Goal: Task Accomplishment & Management: Use online tool/utility

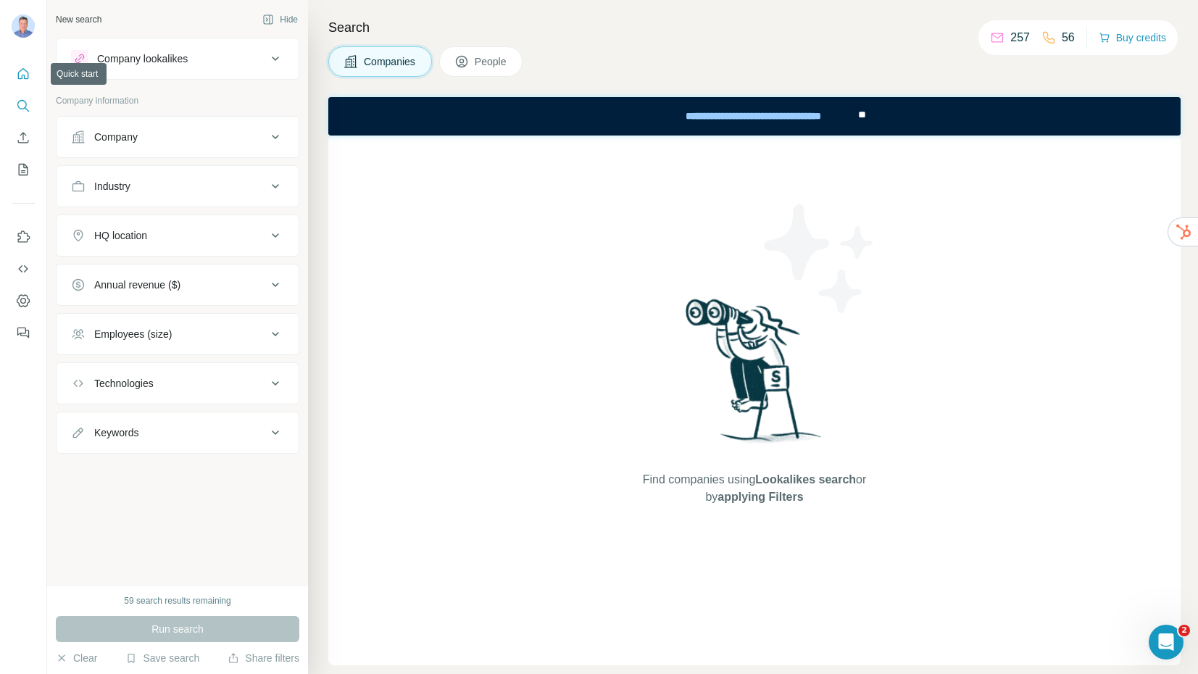
click at [25, 78] on icon "Quick start" at bounding box center [23, 73] width 11 height 11
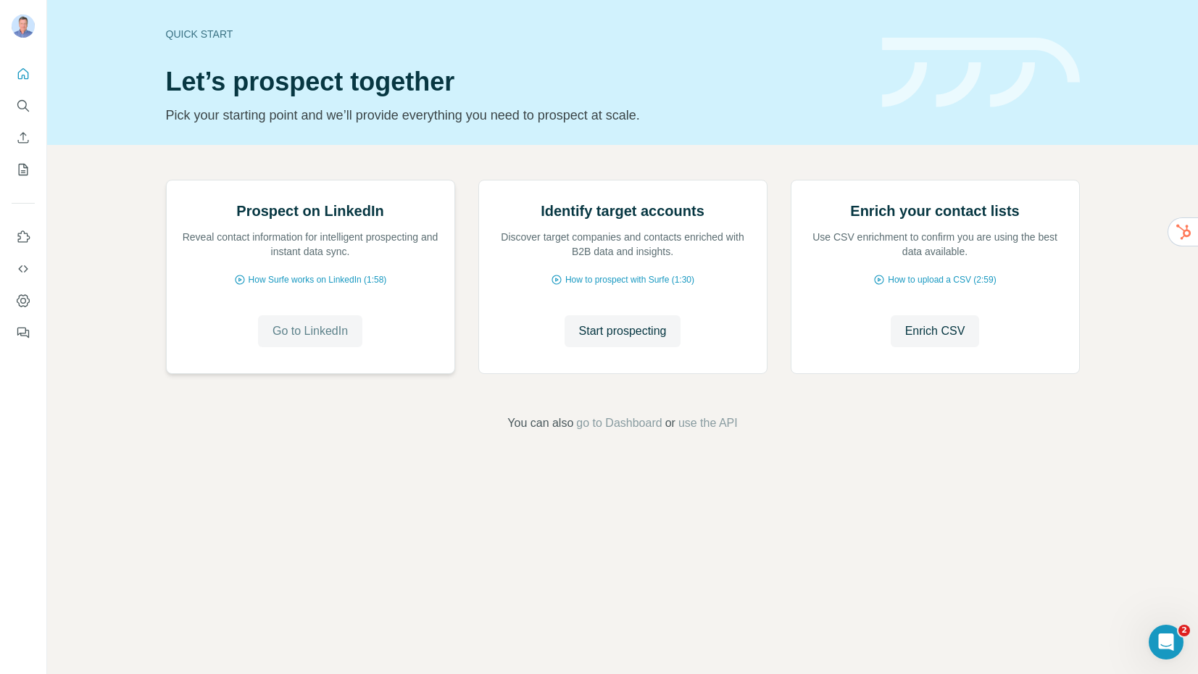
click at [300, 340] on span "Go to LinkedIn" at bounding box center [310, 331] width 75 height 17
click at [21, 299] on icon "Dashboard" at bounding box center [23, 301] width 6 height 6
click at [626, 340] on span "Start prospecting" at bounding box center [623, 331] width 88 height 17
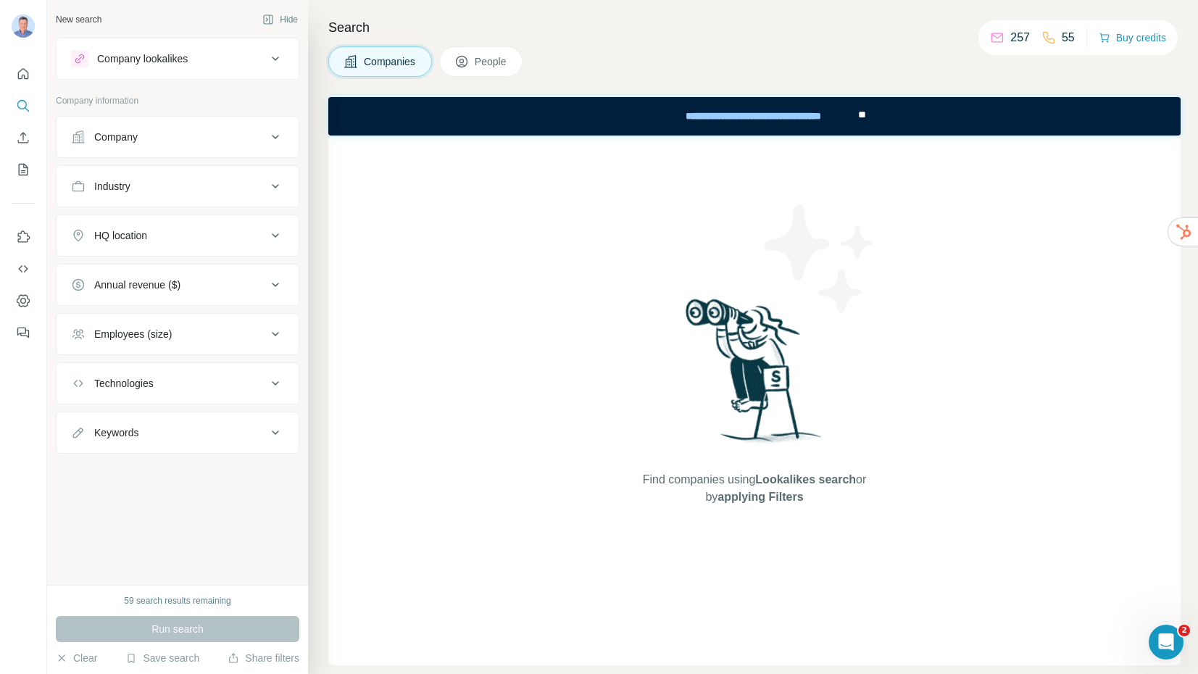
click at [158, 137] on div "Company" at bounding box center [169, 137] width 196 height 14
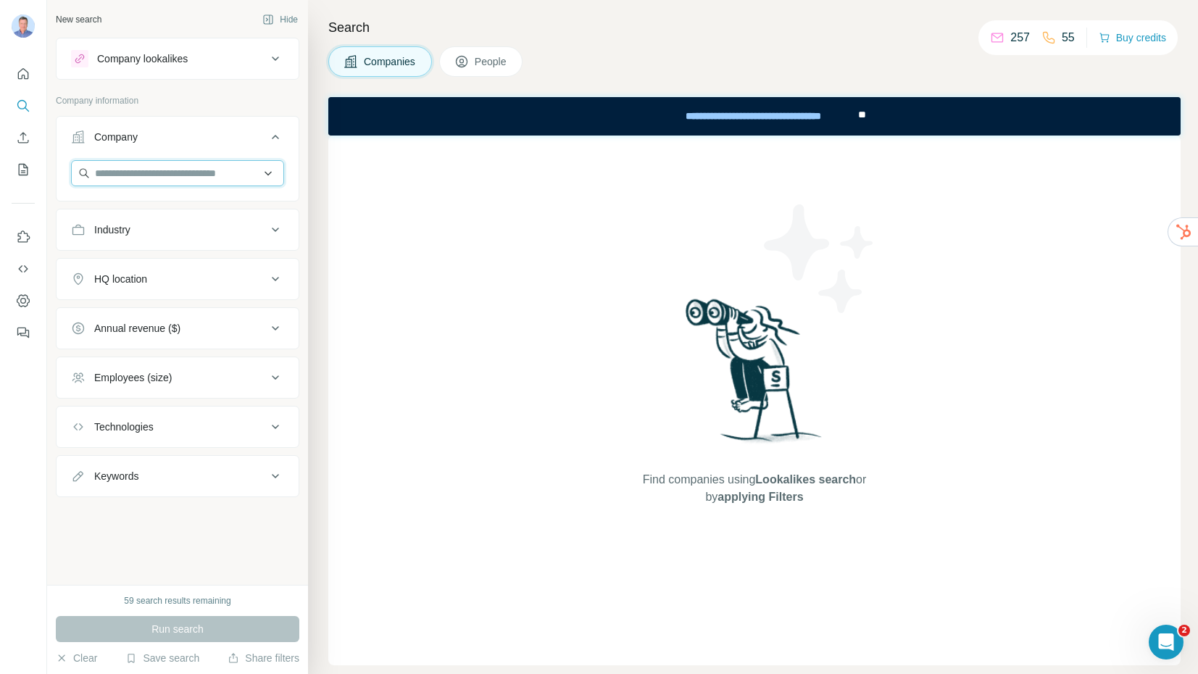
click at [146, 178] on input "text" at bounding box center [177, 173] width 213 height 26
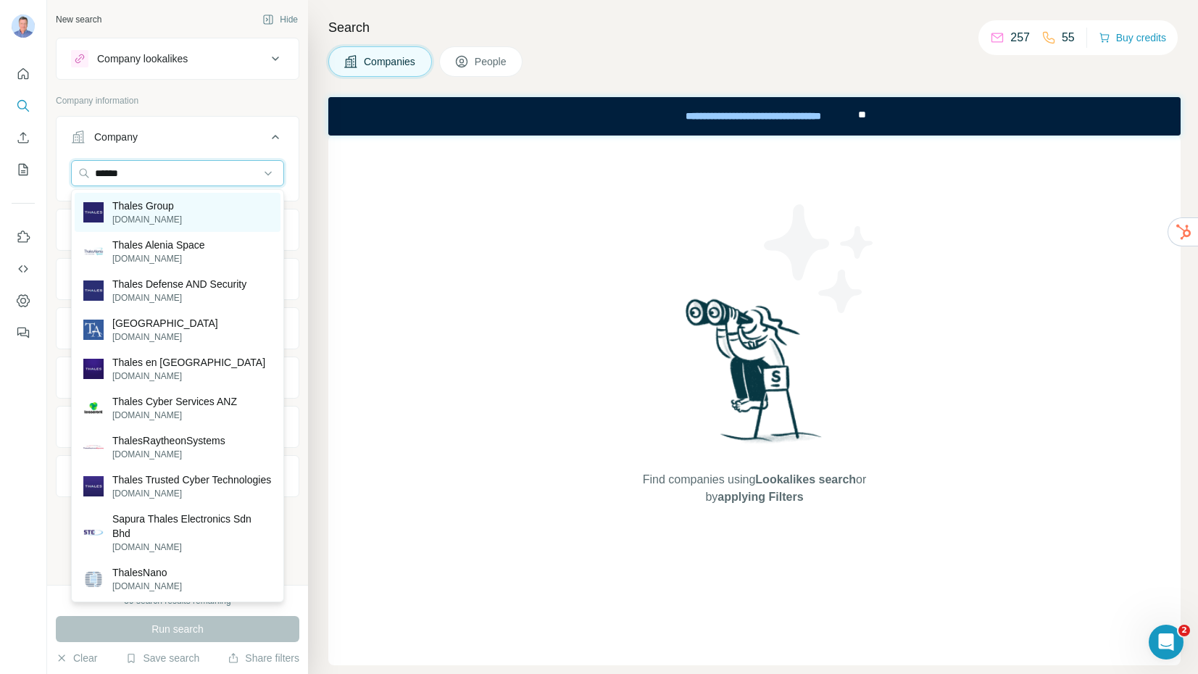
type input "******"
click at [153, 214] on p "[DOMAIN_NAME]" at bounding box center [147, 219] width 70 height 13
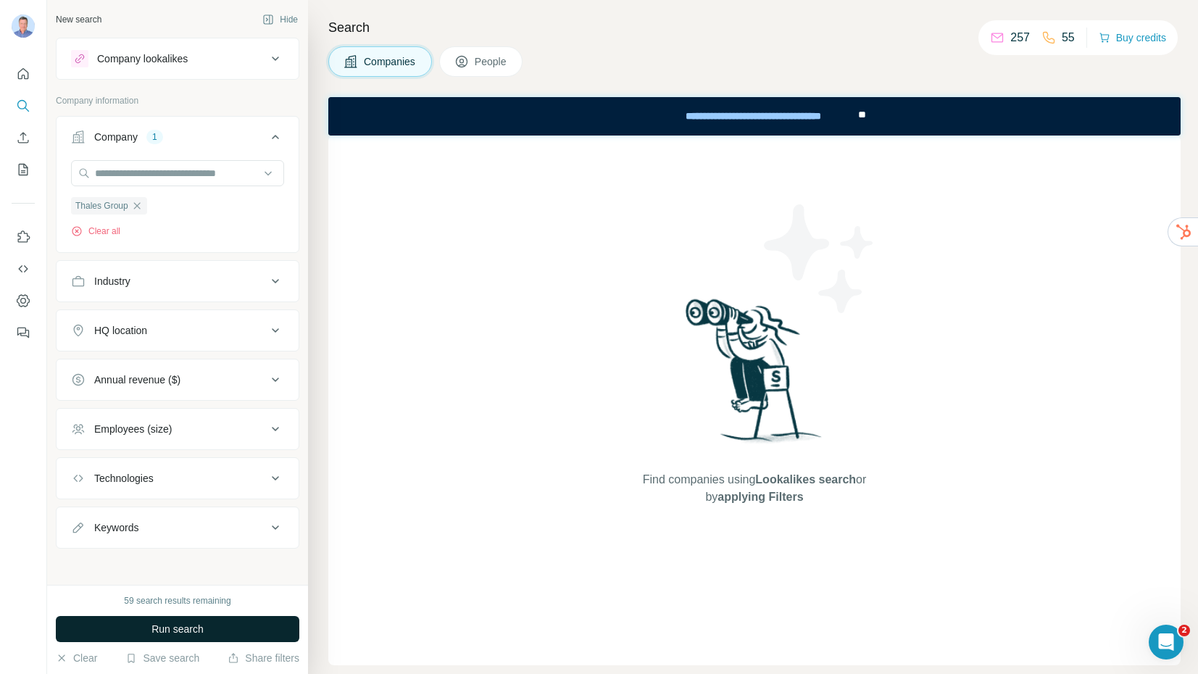
click at [170, 631] on span "Run search" at bounding box center [177, 629] width 52 height 14
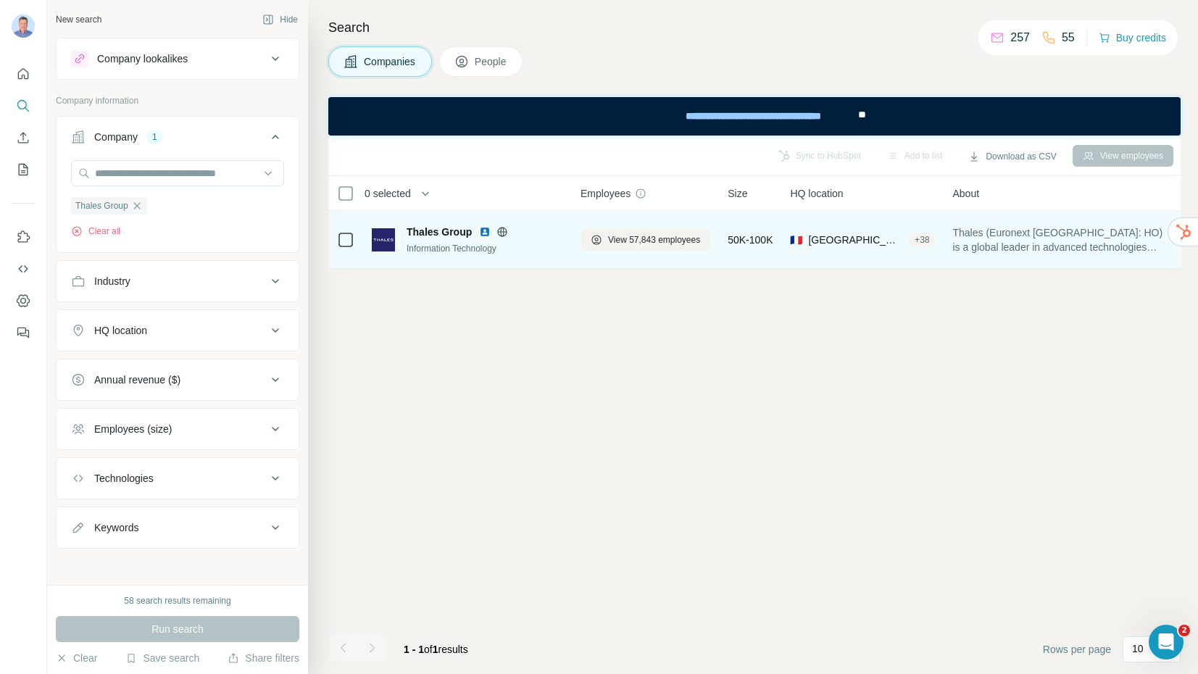
click at [419, 230] on span "Thales Group" at bounding box center [439, 232] width 65 height 14
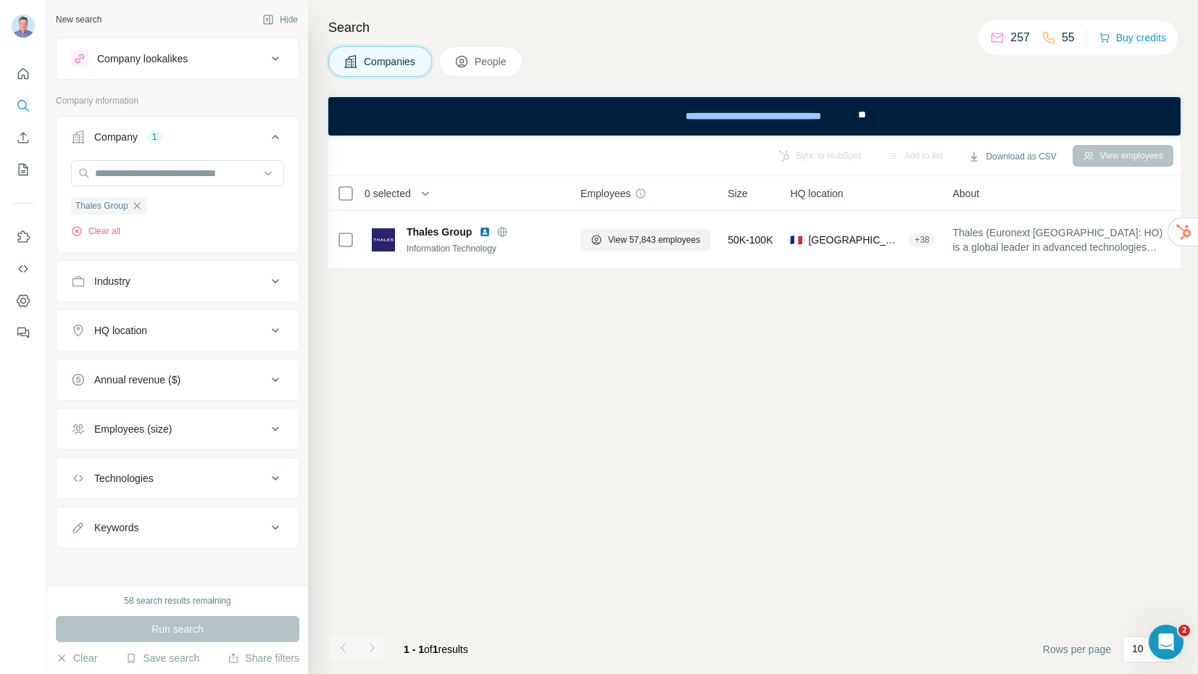
click at [491, 63] on span "People" at bounding box center [491, 61] width 33 height 14
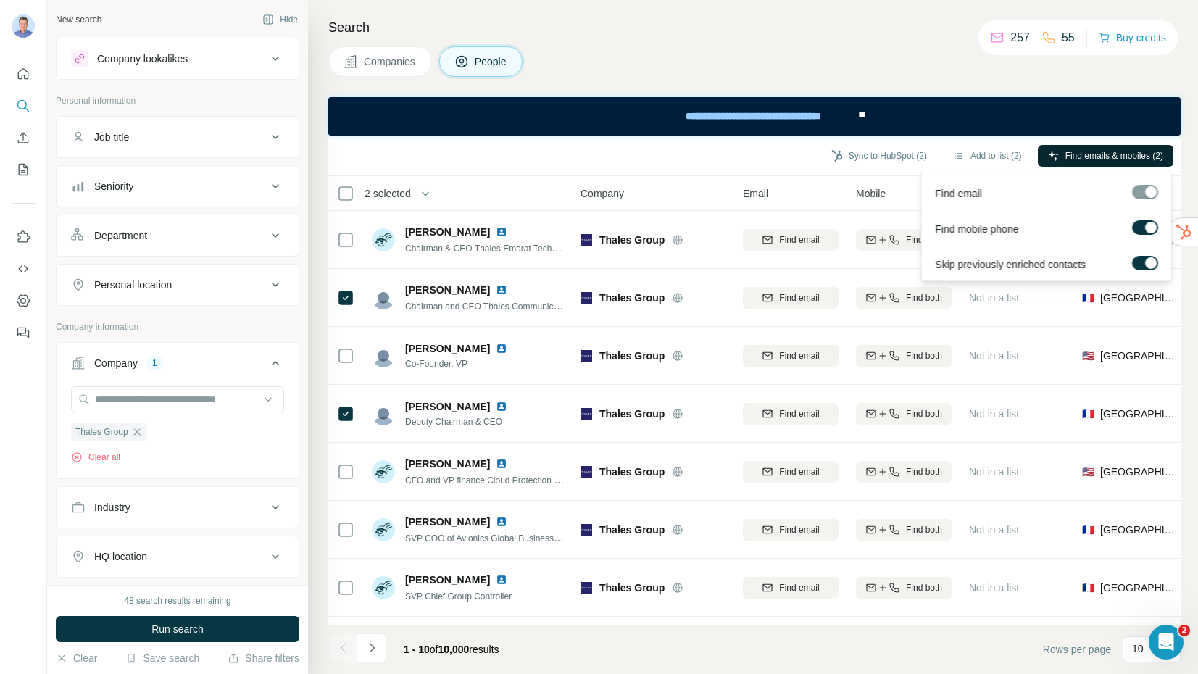
click at [1082, 159] on span "Find emails & mobiles (2)" at bounding box center [1115, 155] width 98 height 13
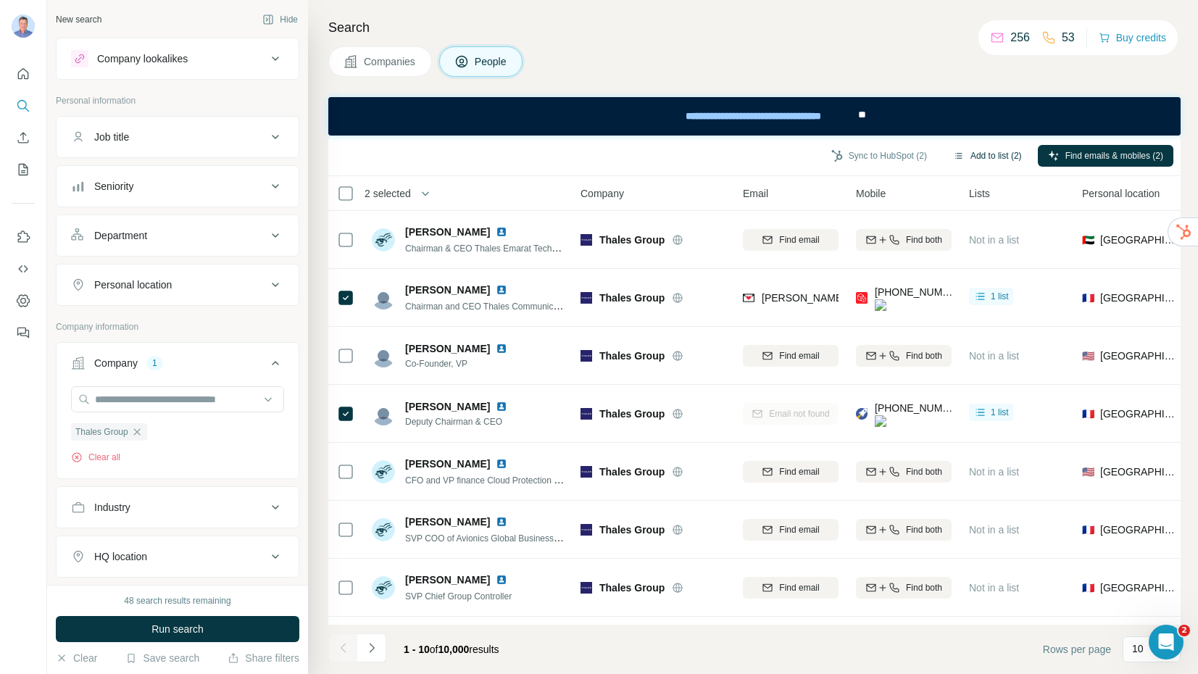
click at [976, 157] on button "Add to list (2)" at bounding box center [987, 156] width 89 height 22
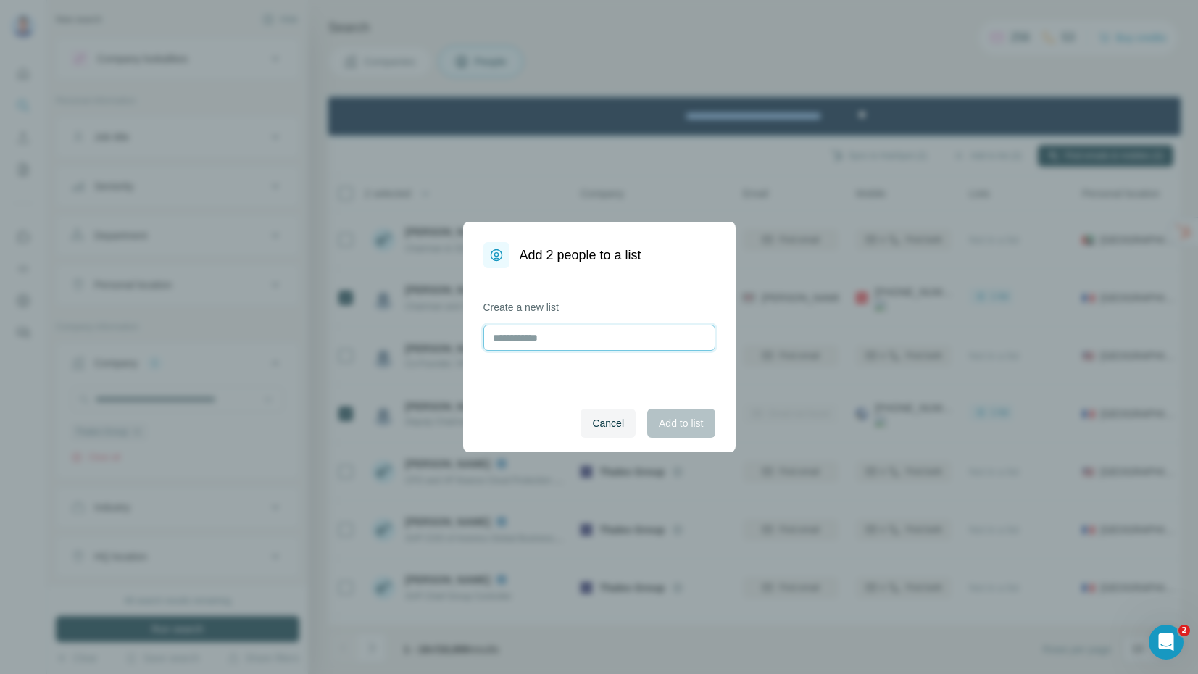
click at [595, 333] on input "text" at bounding box center [599, 338] width 232 height 26
click at [600, 344] on input "text" at bounding box center [599, 338] width 232 height 26
type input "****"
click at [668, 419] on span "Add to list" at bounding box center [681, 423] width 44 height 14
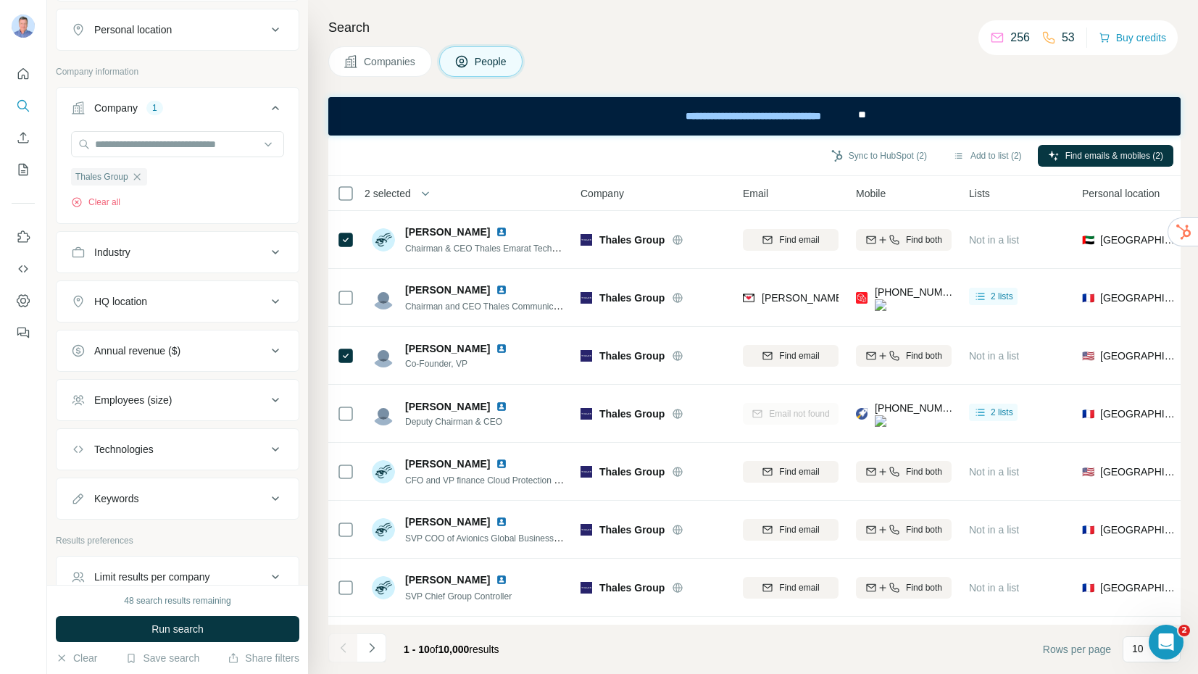
scroll to position [232, 0]
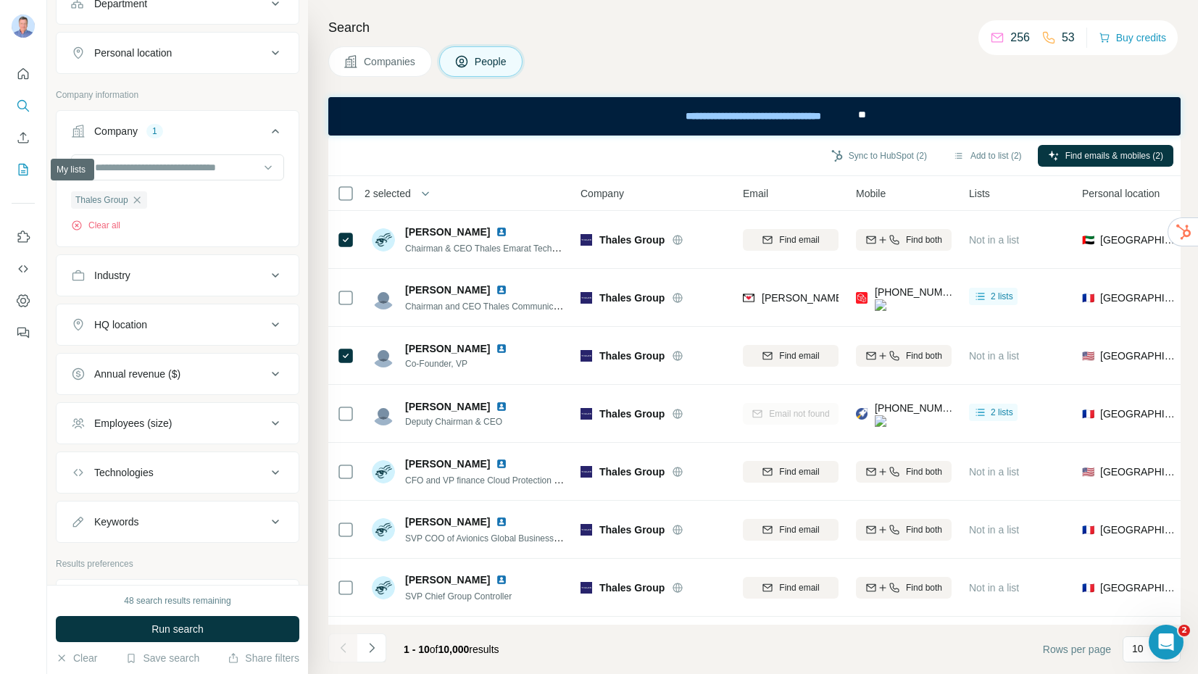
click at [20, 170] on icon "My lists" at bounding box center [23, 169] width 14 height 14
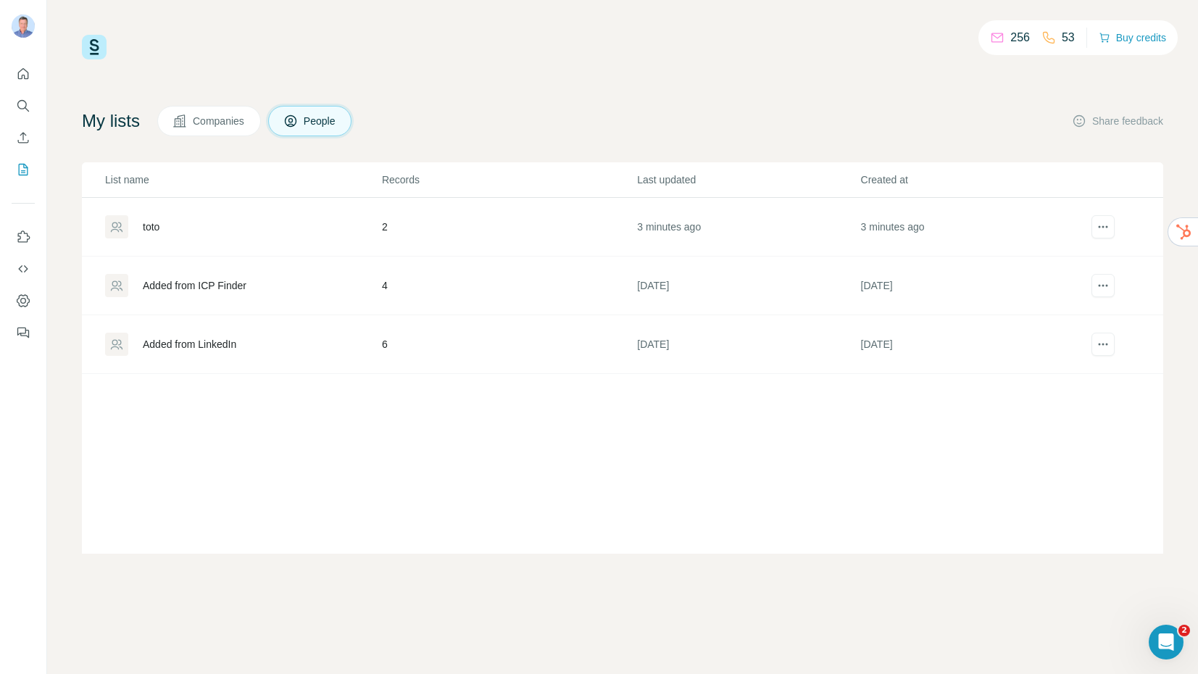
click at [157, 225] on div "toto" at bounding box center [151, 227] width 17 height 14
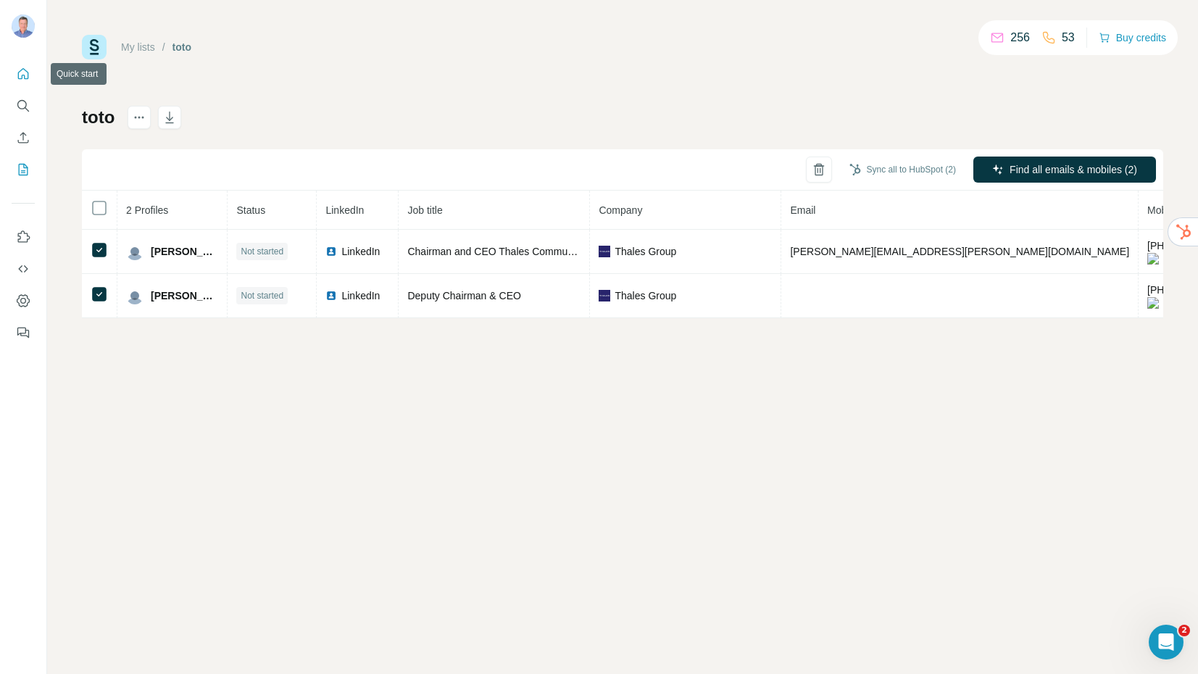
click at [24, 78] on icon "Quick start" at bounding box center [23, 73] width 11 height 11
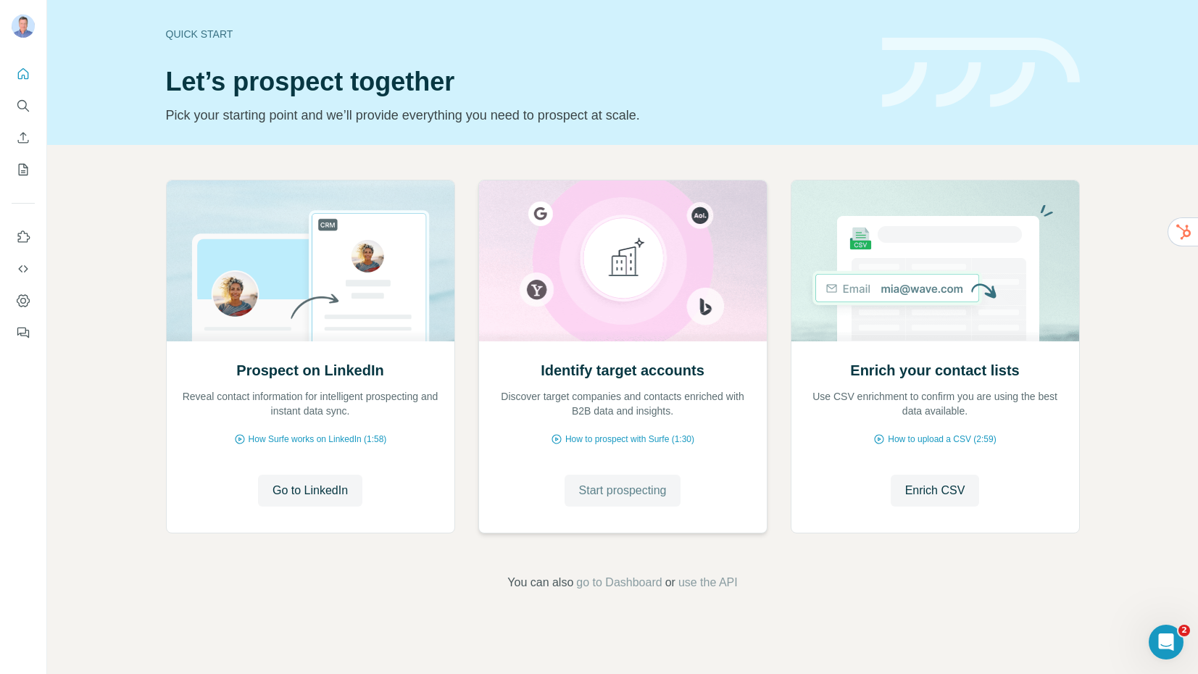
click at [616, 483] on span "Start prospecting" at bounding box center [623, 490] width 88 height 17
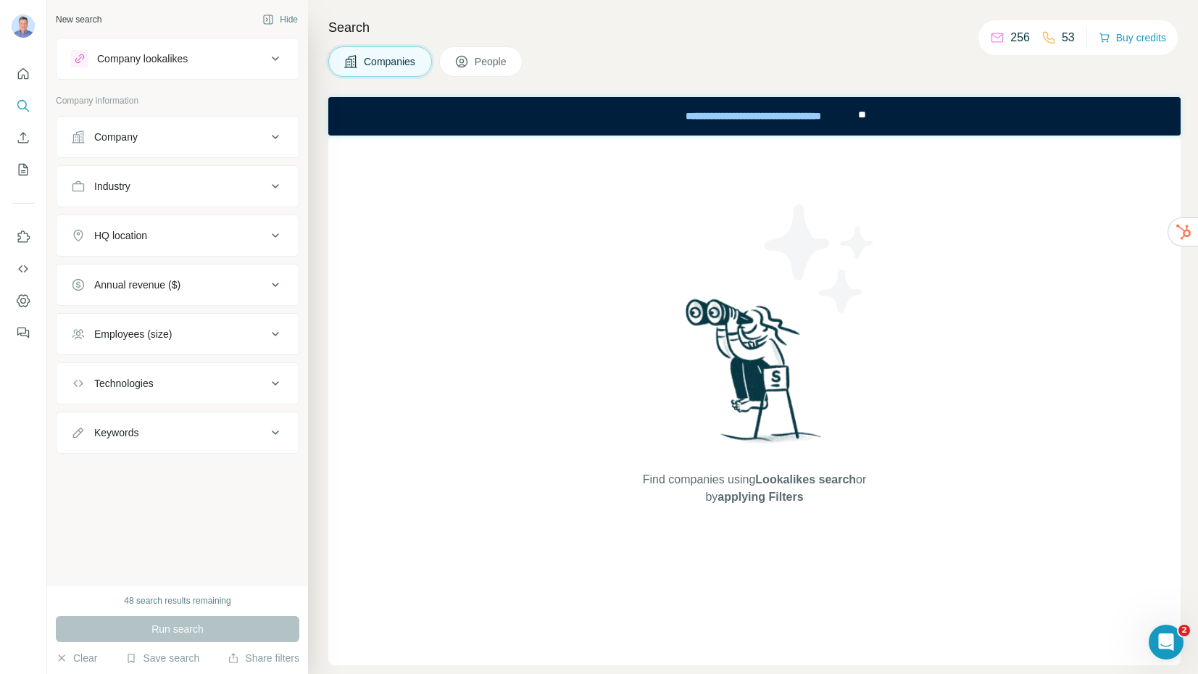
drag, startPoint x: 151, startPoint y: 141, endPoint x: 238, endPoint y: 57, distance: 121.0
click at [238, 57] on div "Company lookalikes Company information Company Industry HQ location Annual reve…" at bounding box center [178, 246] width 244 height 416
click at [238, 57] on div "Company lookalikes" at bounding box center [169, 58] width 196 height 17
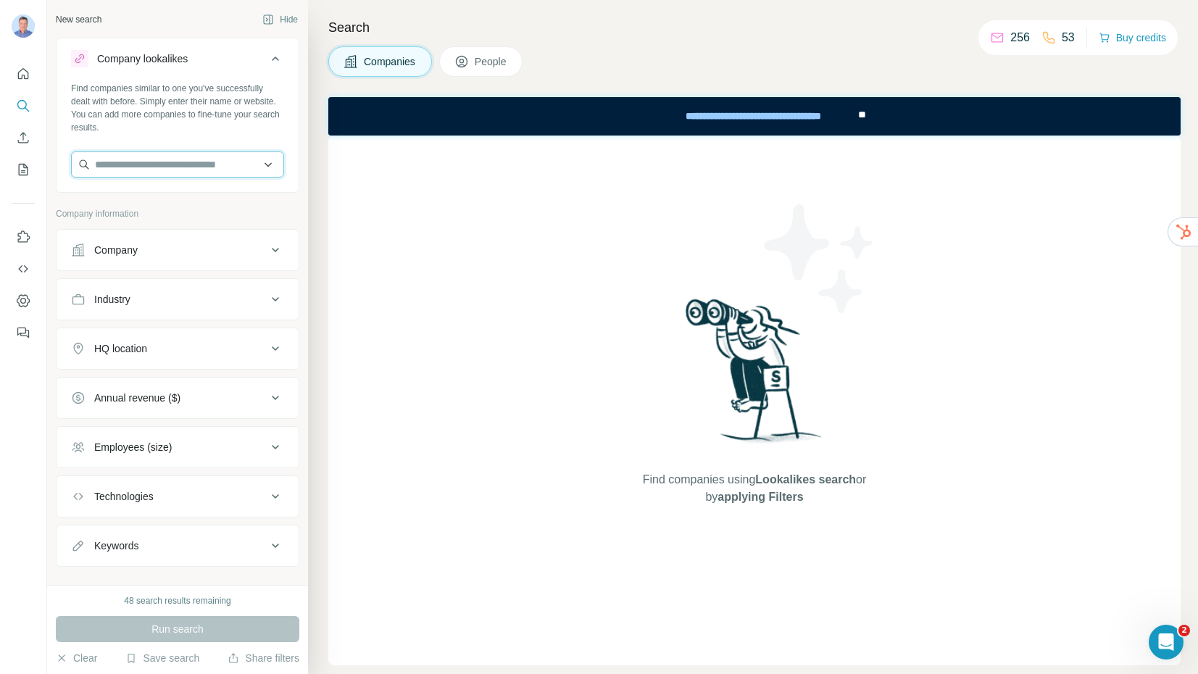
click at [176, 158] on input "text" at bounding box center [177, 164] width 213 height 26
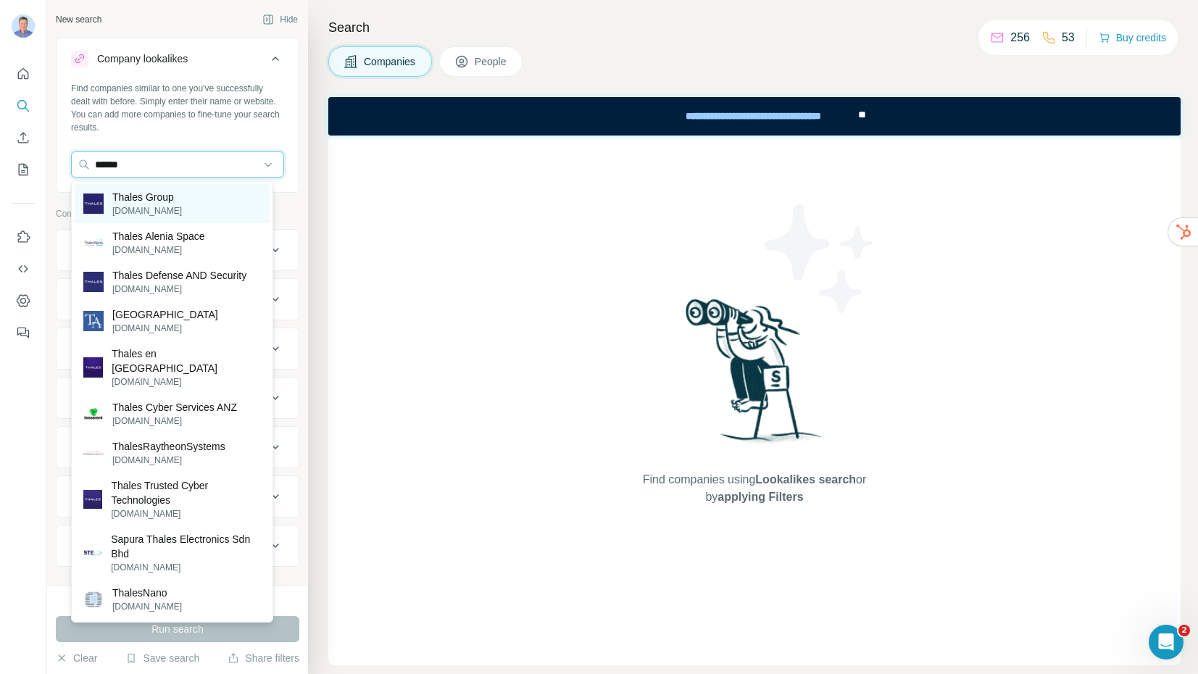
type input "******"
click at [149, 203] on p "Thales Group" at bounding box center [147, 197] width 70 height 14
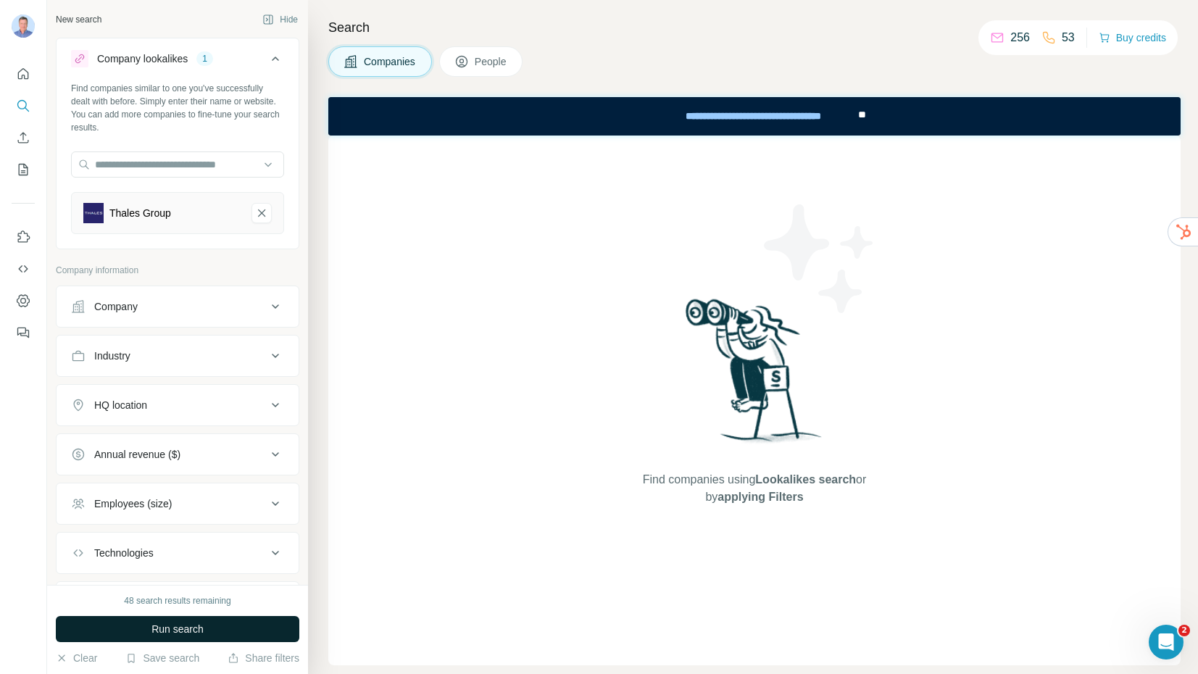
click at [180, 629] on span "Run search" at bounding box center [177, 629] width 52 height 14
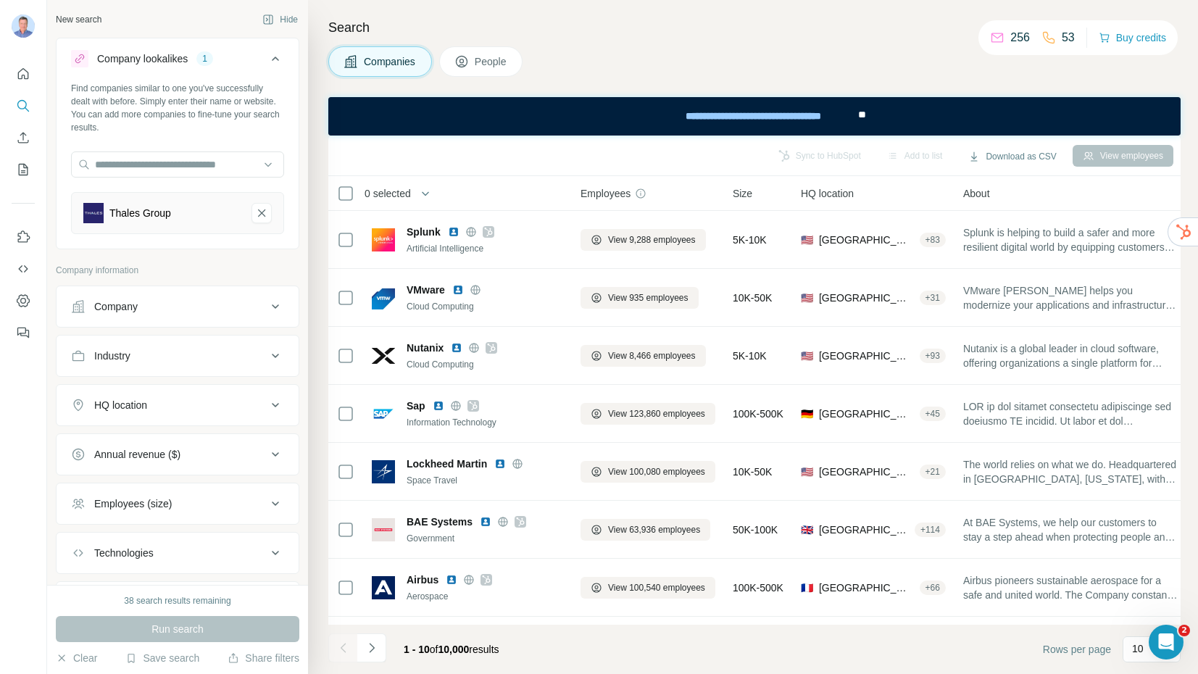
click at [254, 359] on div "Industry" at bounding box center [169, 356] width 196 height 14
click at [227, 389] on input at bounding box center [169, 392] width 179 height 16
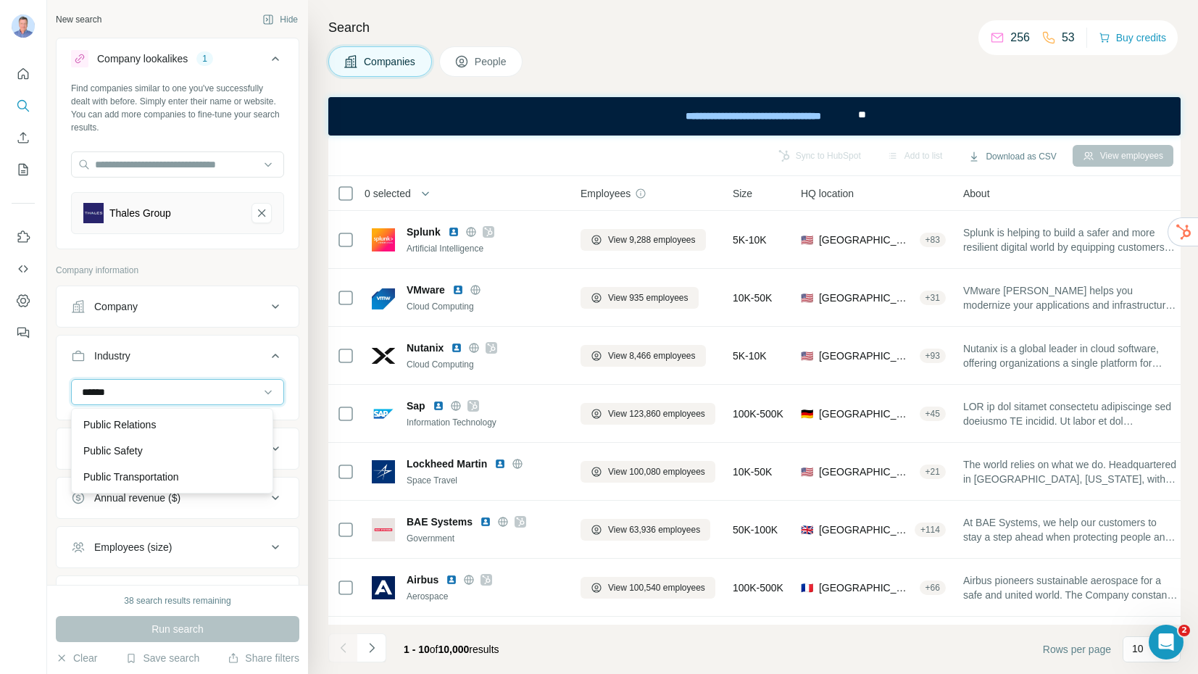
drag, startPoint x: 122, startPoint y: 389, endPoint x: 67, endPoint y: 390, distance: 55.1
click at [67, 390] on div "******" at bounding box center [178, 398] width 242 height 38
type input "*********"
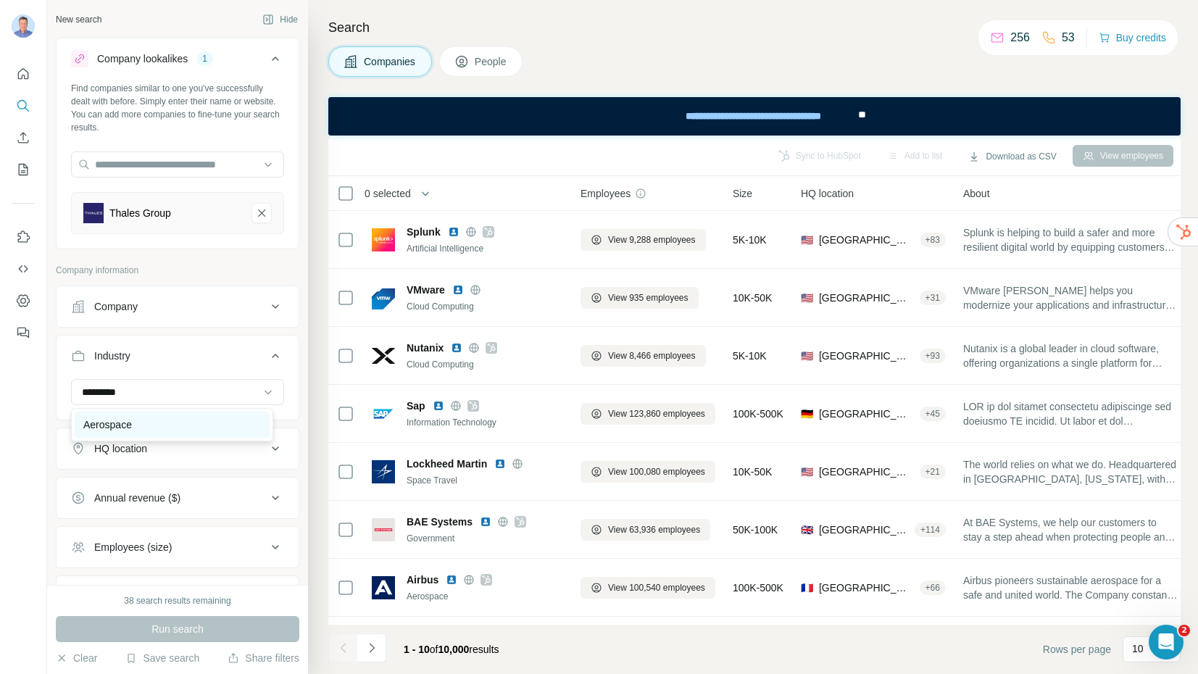
click at [107, 421] on p "Aerospace" at bounding box center [107, 425] width 49 height 14
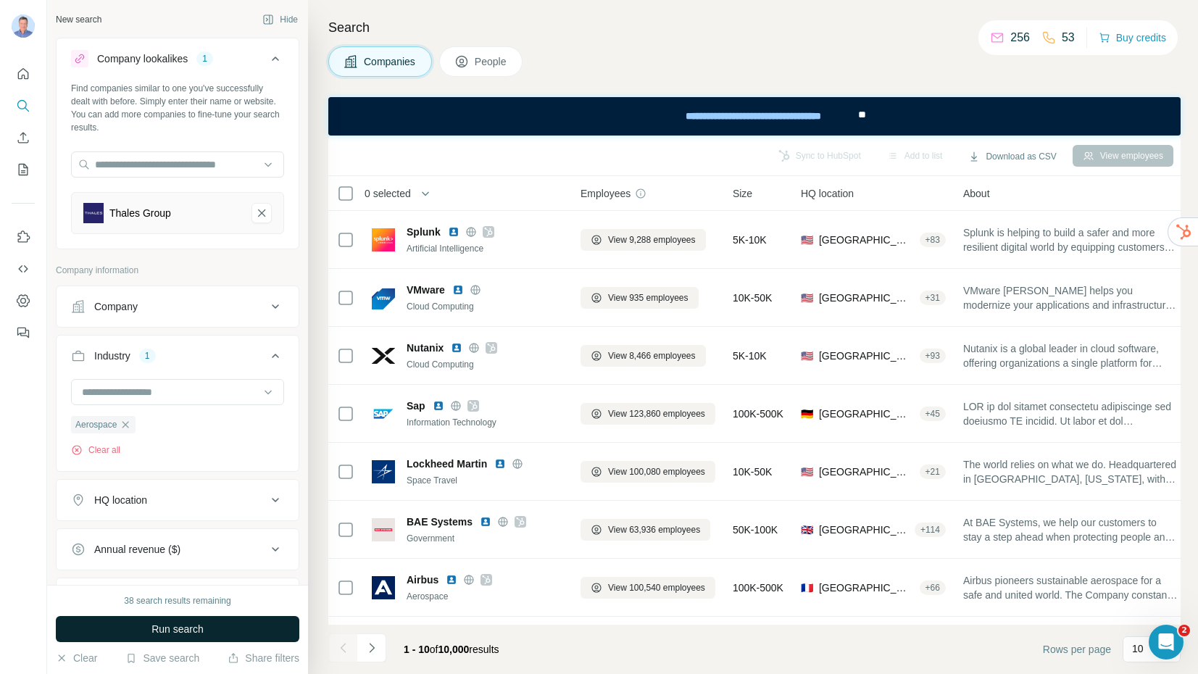
click at [173, 630] on span "Run search" at bounding box center [177, 629] width 52 height 14
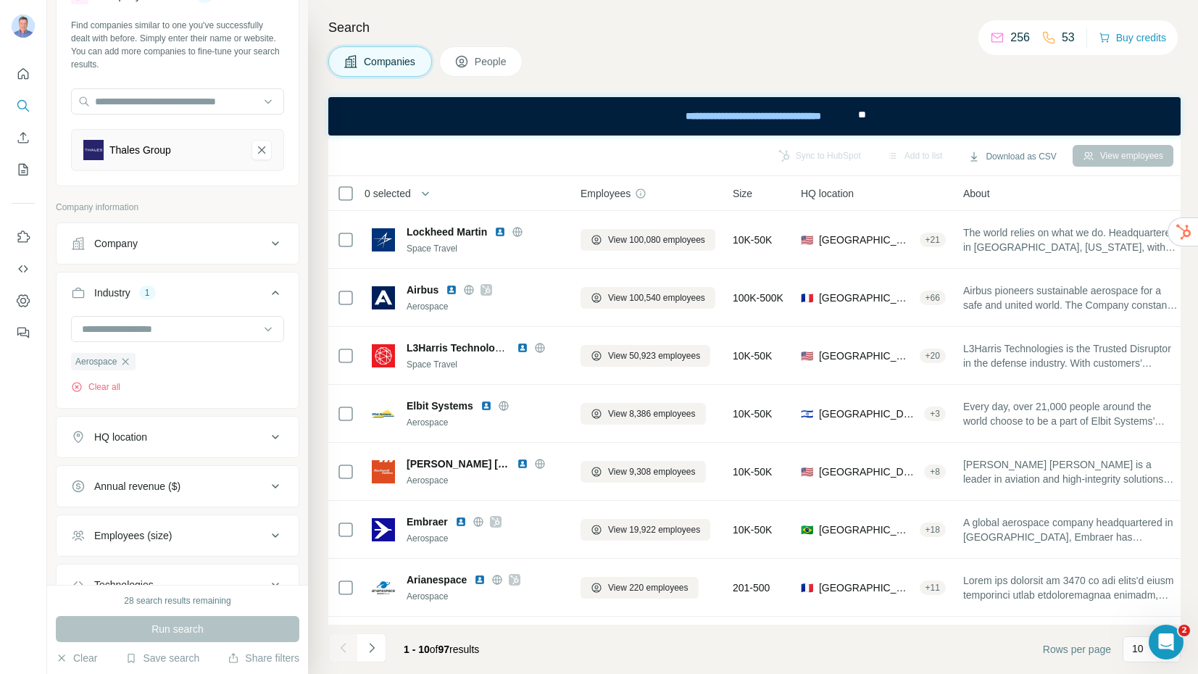
scroll to position [47, 0]
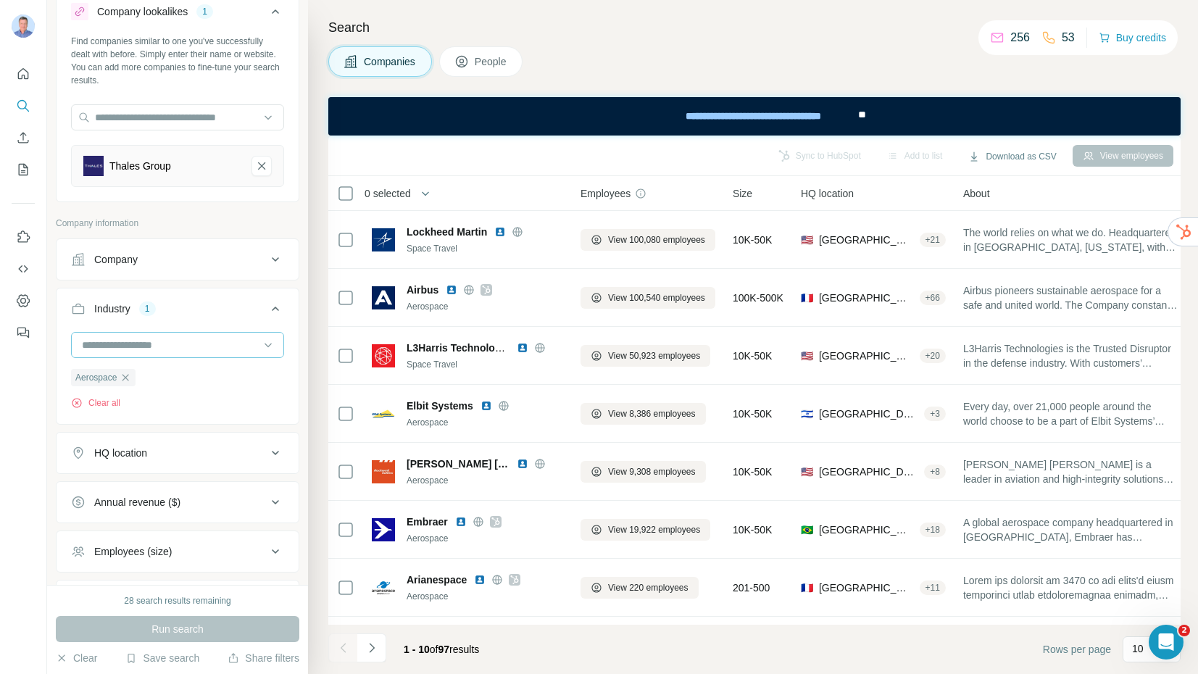
click at [128, 341] on input at bounding box center [169, 345] width 179 height 16
click at [206, 317] on button "Industry 1" at bounding box center [178, 311] width 242 height 41
click at [134, 259] on div "Company" at bounding box center [115, 259] width 43 height 14
click at [142, 294] on input "text" at bounding box center [177, 296] width 213 height 26
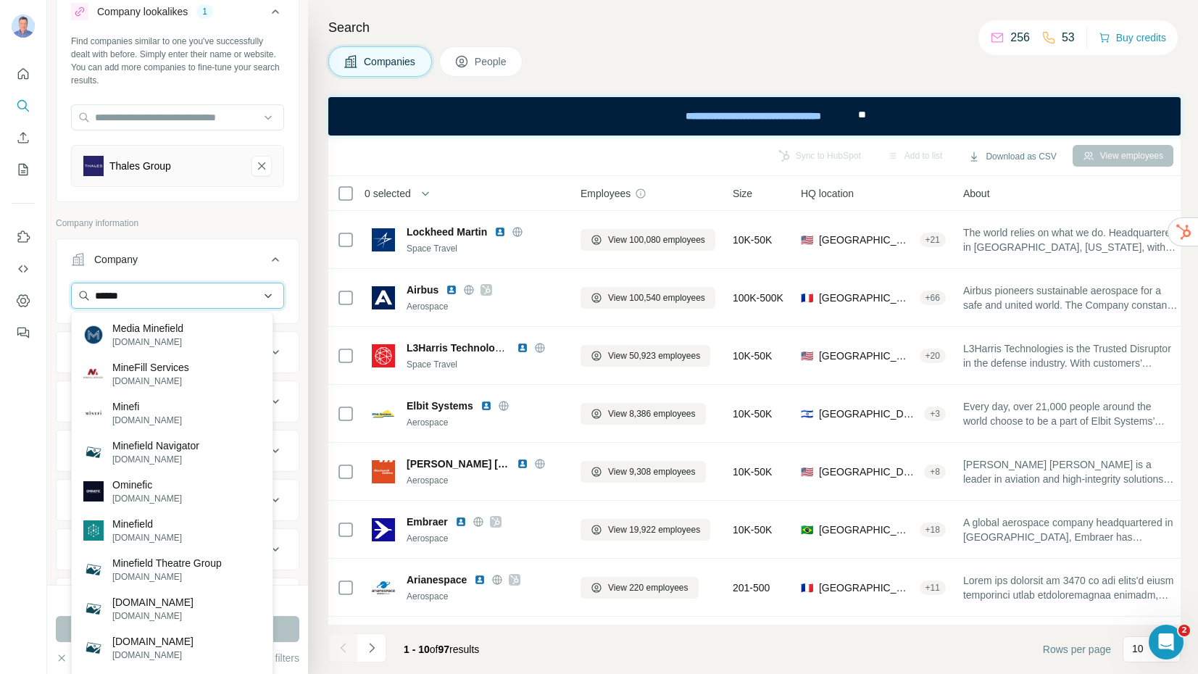
drag, startPoint x: 136, startPoint y: 300, endPoint x: 83, endPoint y: 297, distance: 52.3
click at [83, 297] on input "******" at bounding box center [177, 296] width 213 height 26
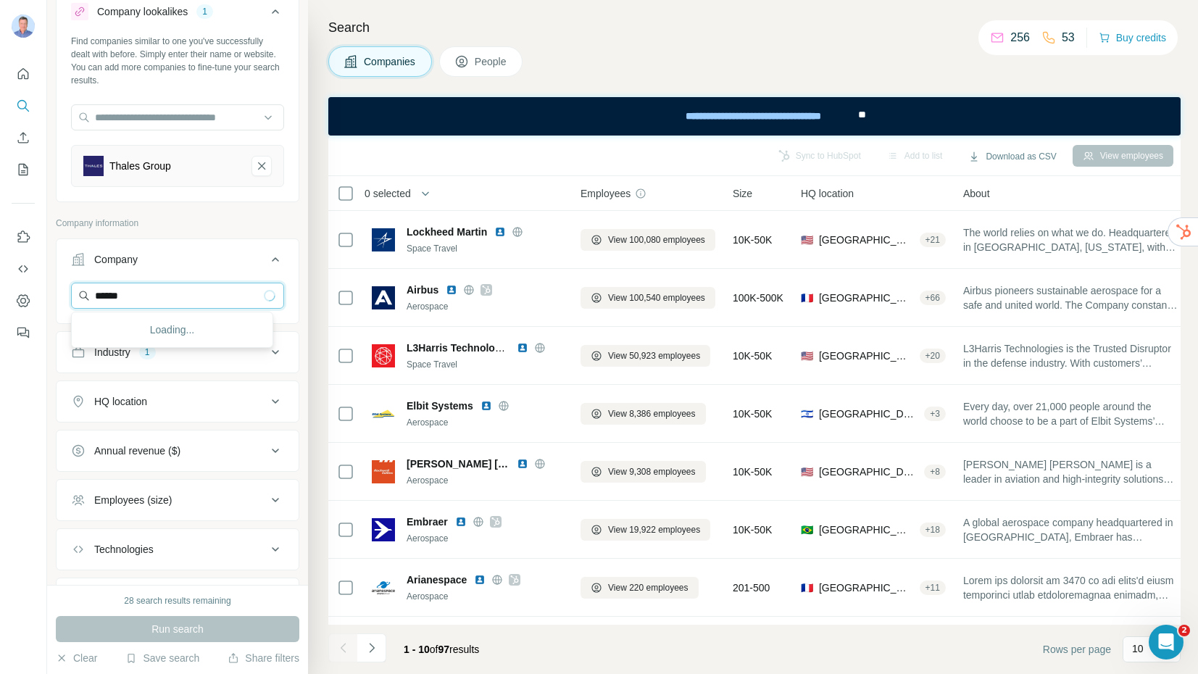
type input "*******"
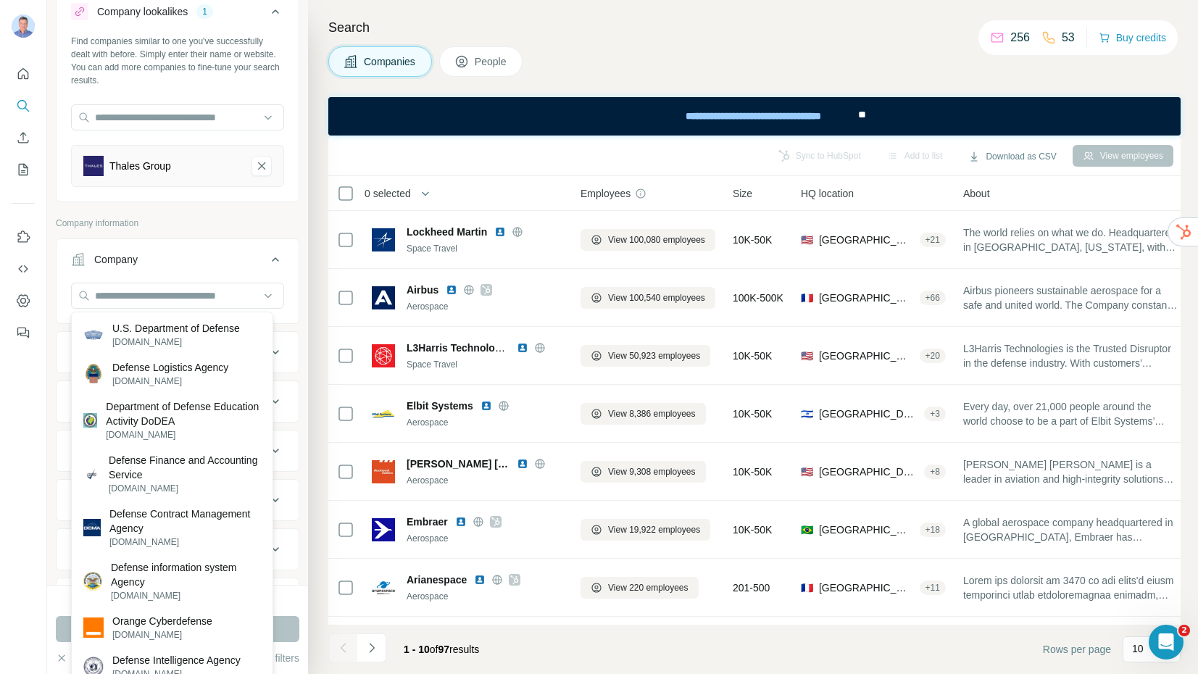
click at [167, 222] on p "Company information" at bounding box center [178, 223] width 244 height 13
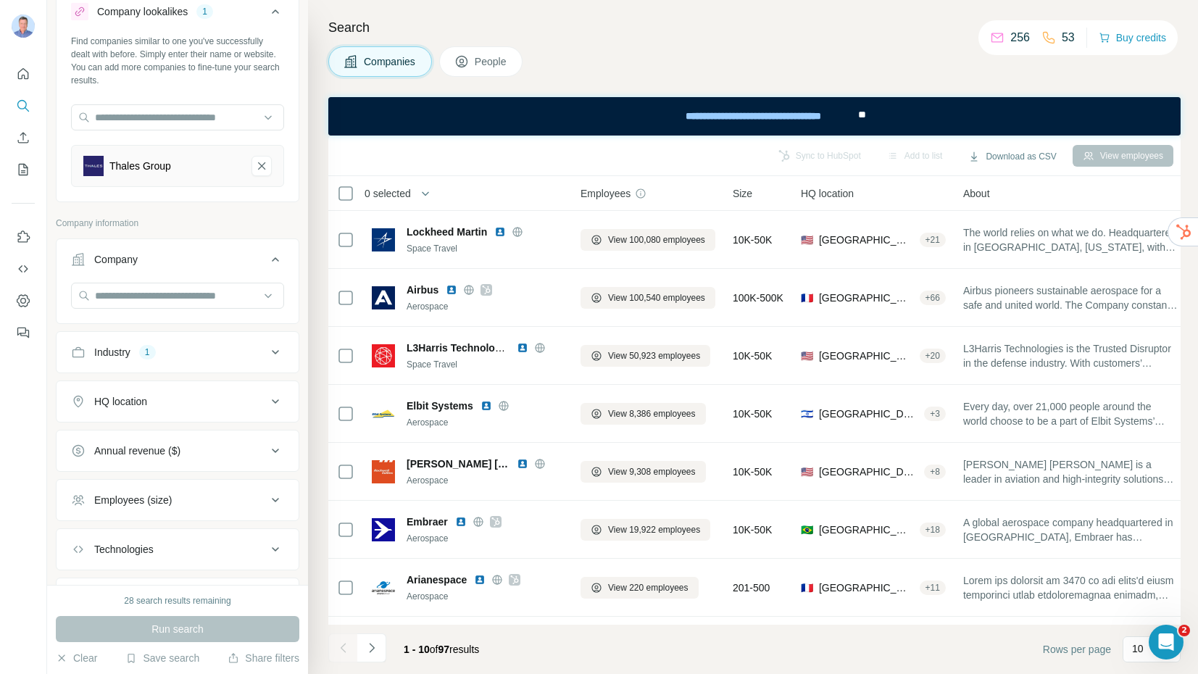
click at [272, 402] on icon at bounding box center [275, 401] width 17 height 17
click at [181, 439] on input "text" at bounding box center [177, 438] width 213 height 26
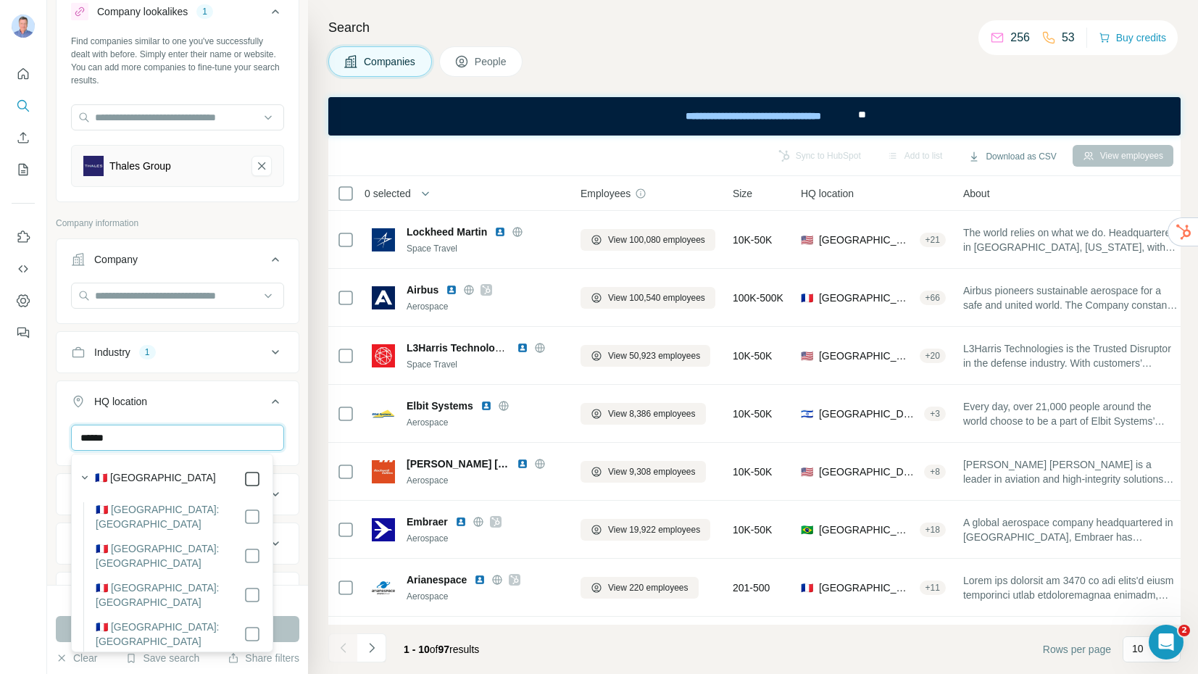
type input "******"
click at [125, 355] on div "Industry" at bounding box center [112, 352] width 36 height 14
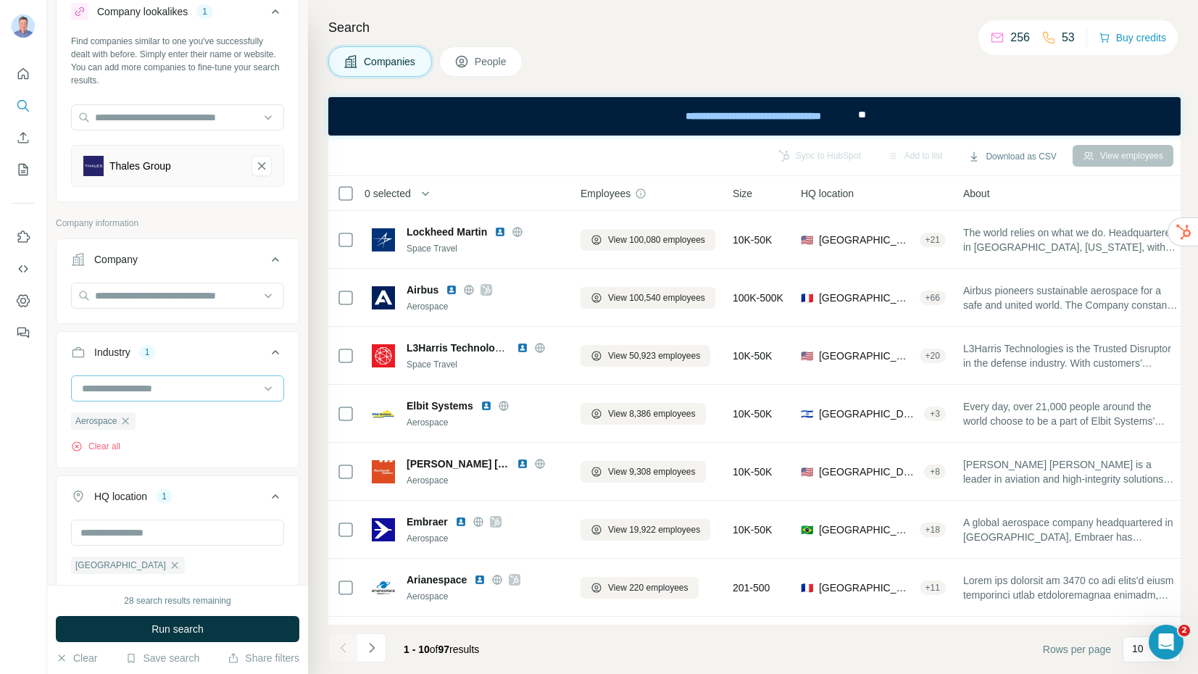
click at [129, 386] on input at bounding box center [169, 389] width 179 height 16
click at [174, 389] on input at bounding box center [169, 389] width 179 height 16
click at [175, 389] on input at bounding box center [169, 389] width 179 height 16
click at [198, 627] on span "Run search" at bounding box center [177, 629] width 52 height 14
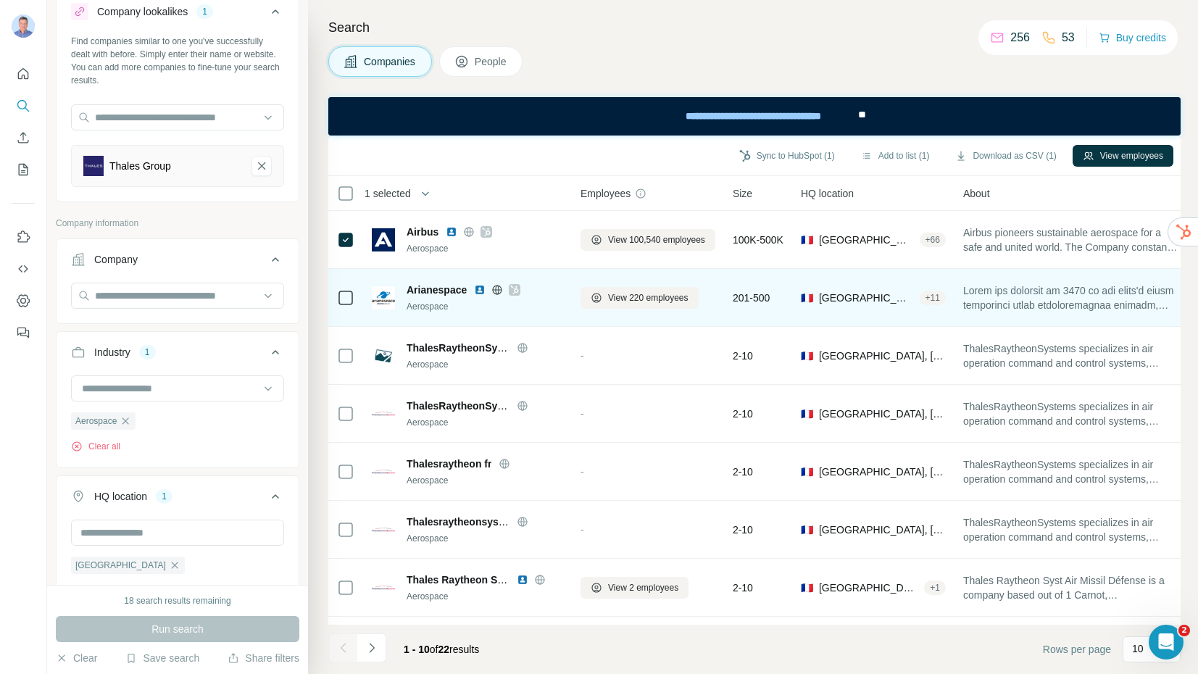
click at [353, 301] on icon at bounding box center [345, 297] width 17 height 17
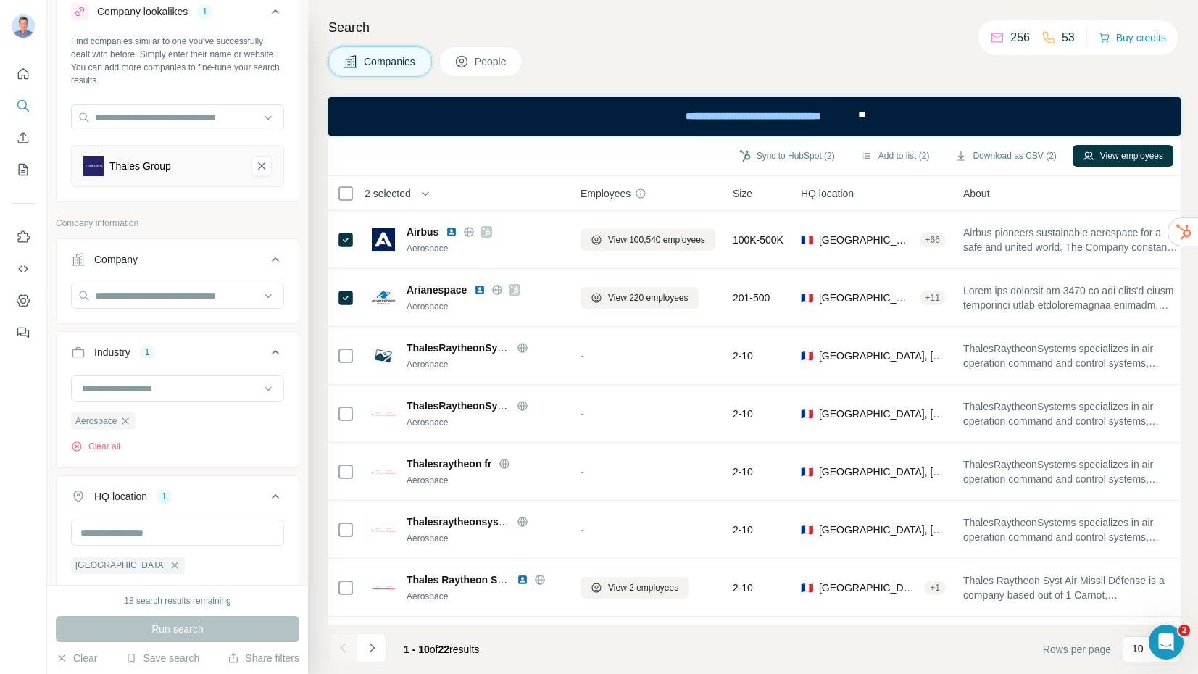
click at [494, 64] on span "People" at bounding box center [491, 61] width 33 height 14
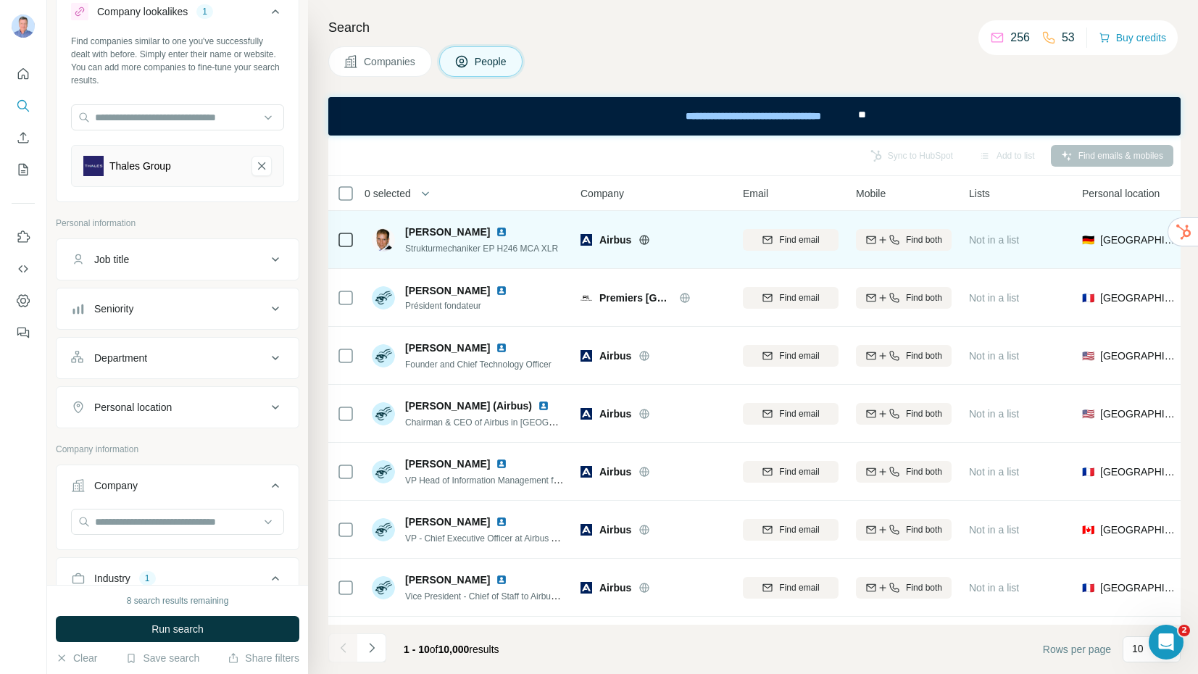
drag, startPoint x: 452, startPoint y: 231, endPoint x: 442, endPoint y: 234, distance: 10.6
click at [452, 232] on span "[PERSON_NAME]" at bounding box center [447, 232] width 85 height 14
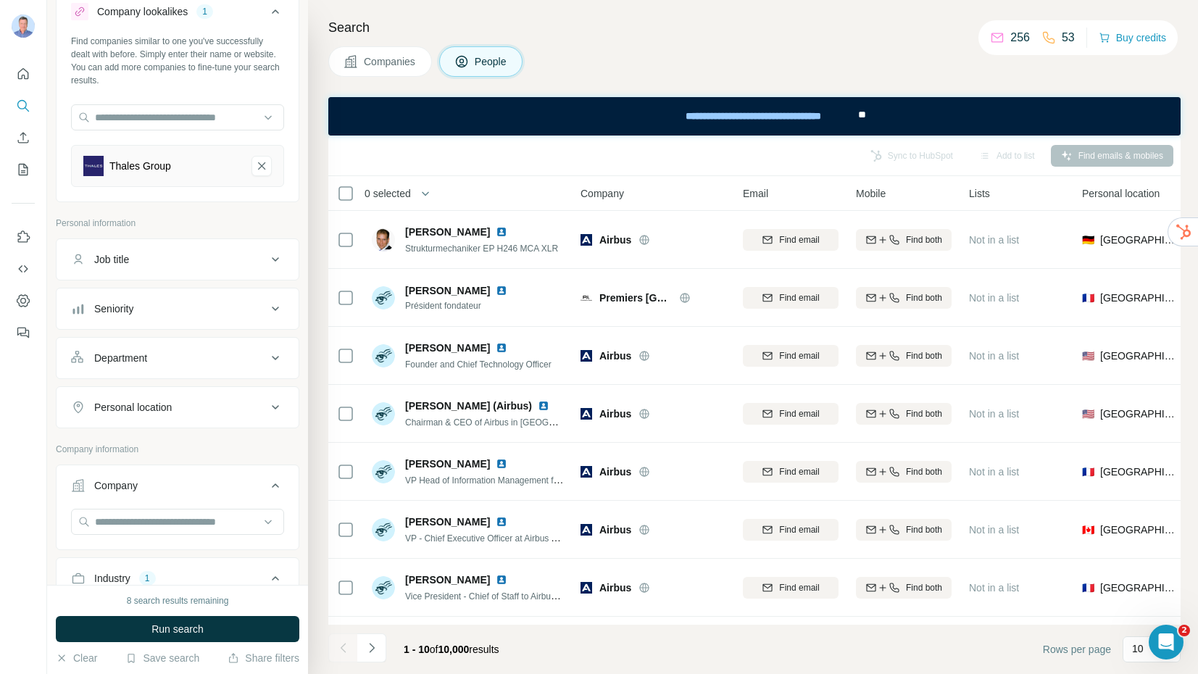
click at [392, 61] on span "Companies" at bounding box center [390, 61] width 53 height 14
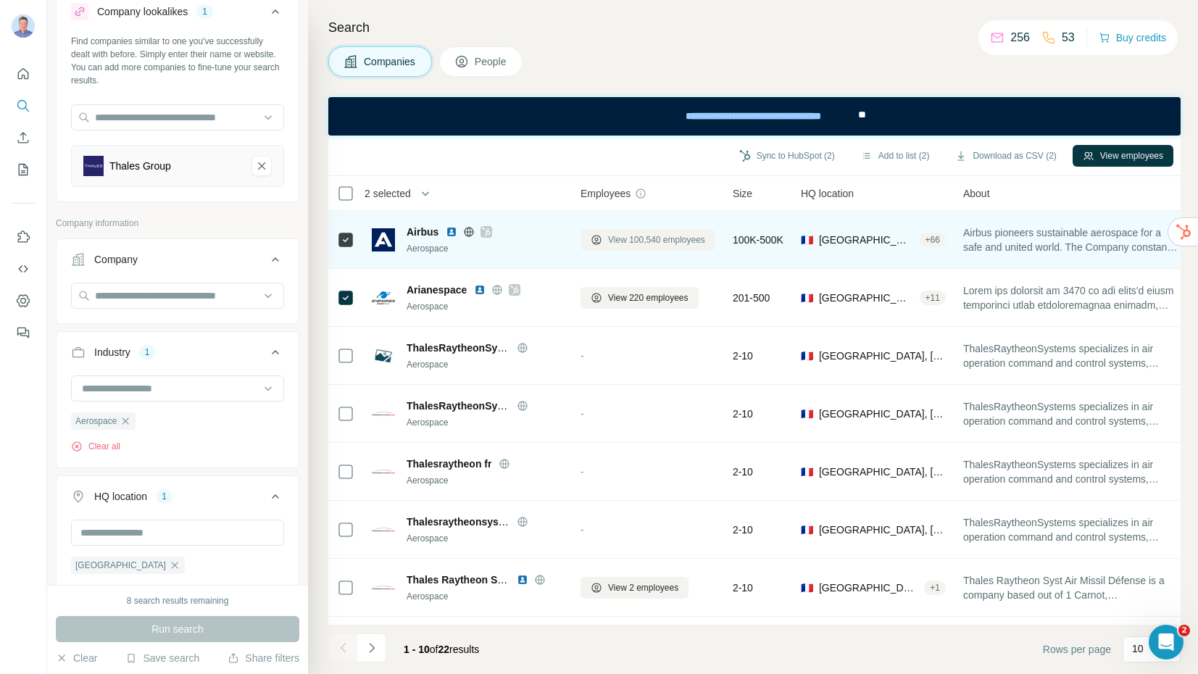
click at [631, 238] on span "View 100,540 employees" at bounding box center [656, 239] width 97 height 13
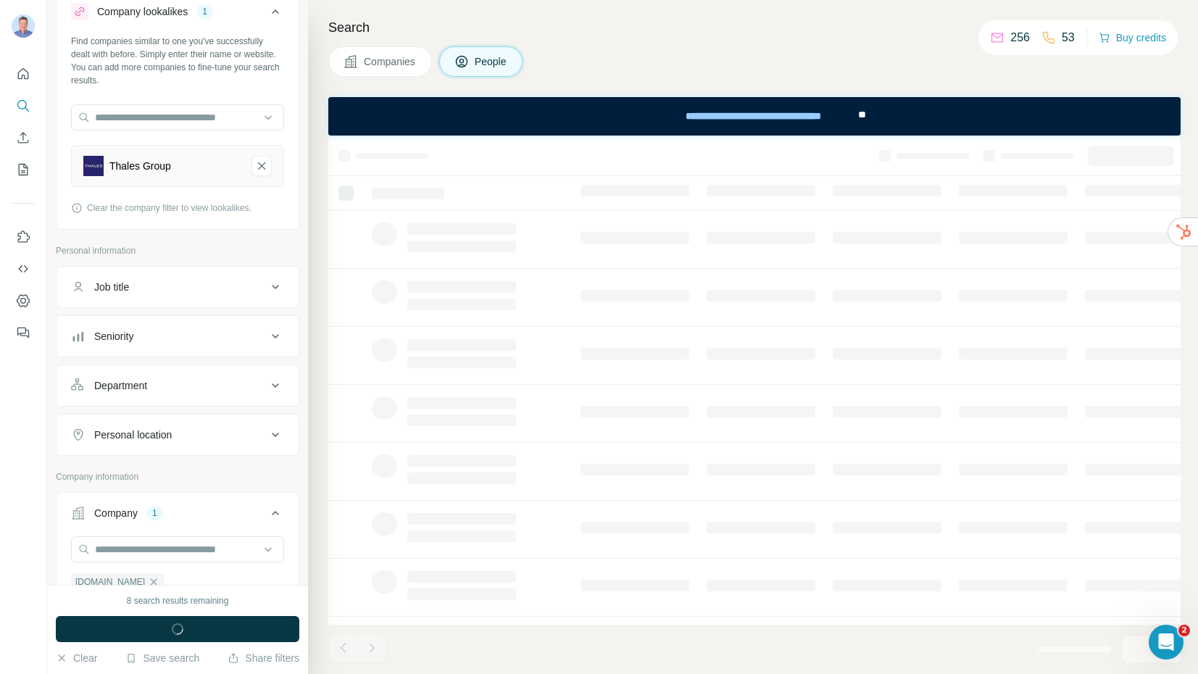
drag, startPoint x: 631, startPoint y: 238, endPoint x: 672, endPoint y: 238, distance: 40.6
click at [692, 236] on td at bounding box center [635, 240] width 126 height 58
click at [685, 236] on div at bounding box center [635, 238] width 109 height 12
click at [673, 238] on div at bounding box center [635, 238] width 109 height 12
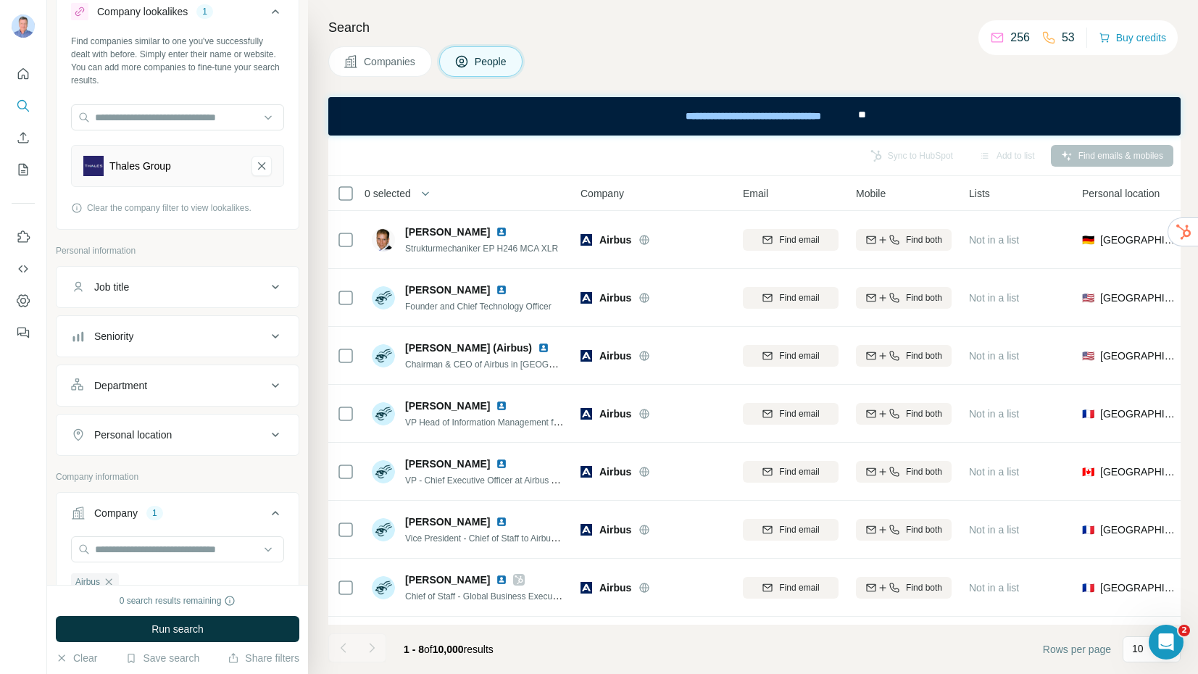
click at [392, 74] on button "Companies" at bounding box center [380, 61] width 104 height 30
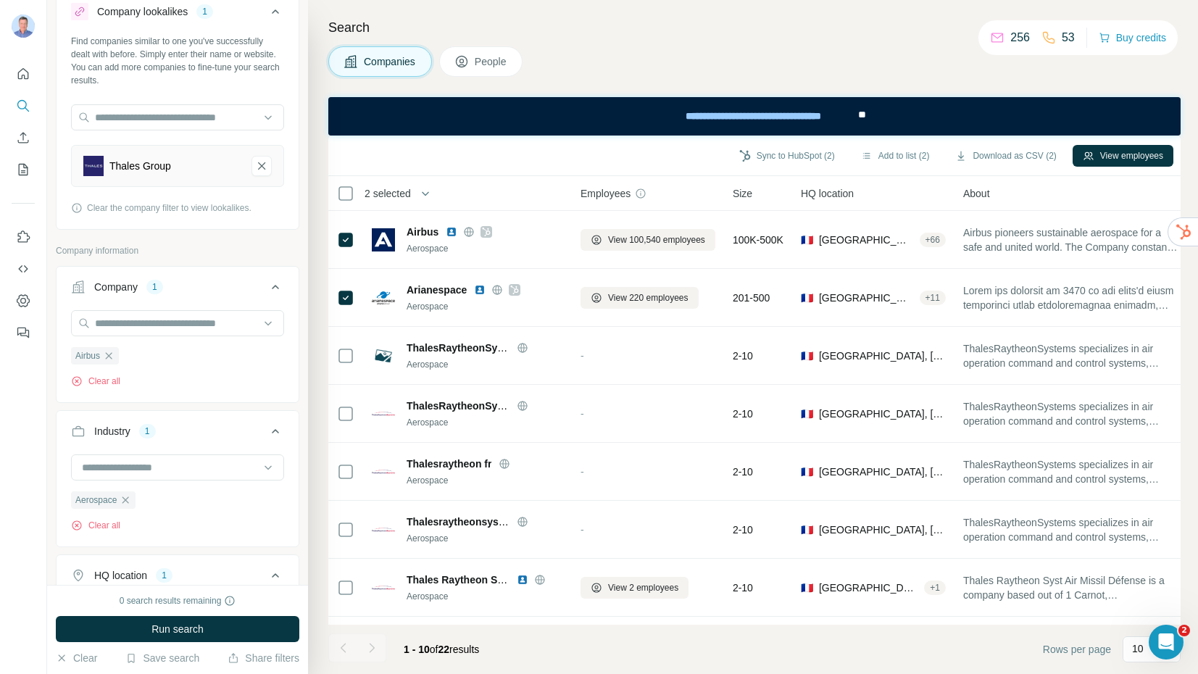
click at [481, 70] on button "People" at bounding box center [481, 61] width 84 height 30
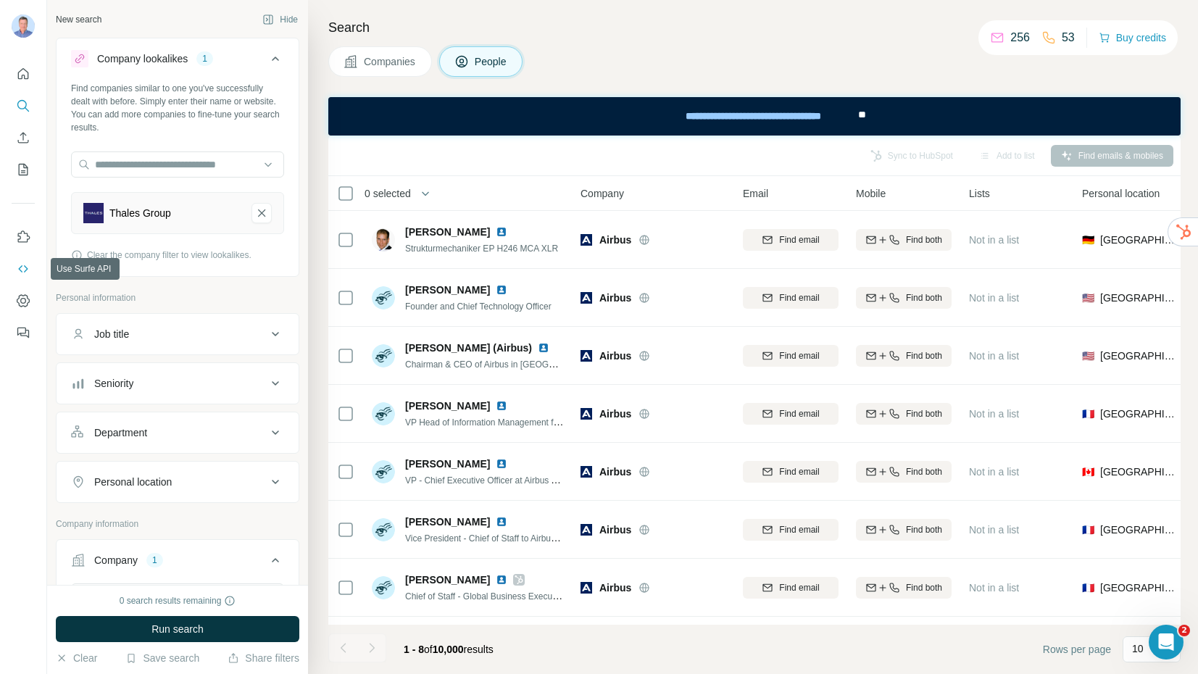
click at [22, 267] on icon "Use Surfe API" at bounding box center [23, 269] width 14 height 14
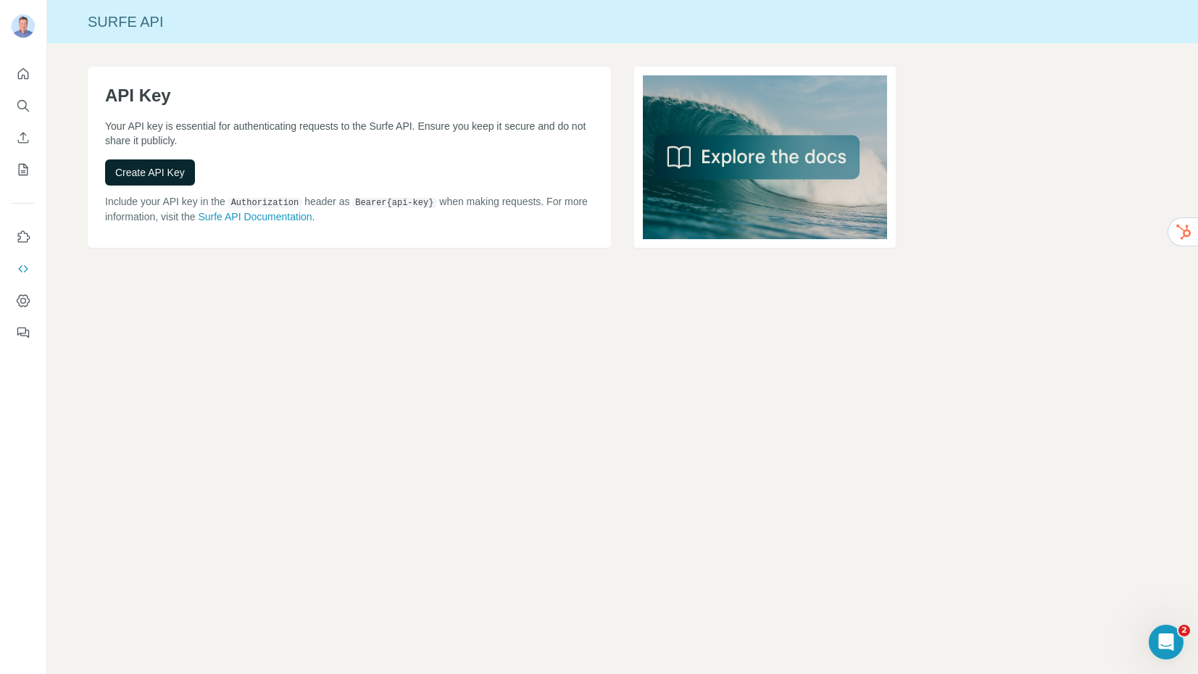
click at [130, 170] on span "Create API Key" at bounding box center [150, 172] width 70 height 14
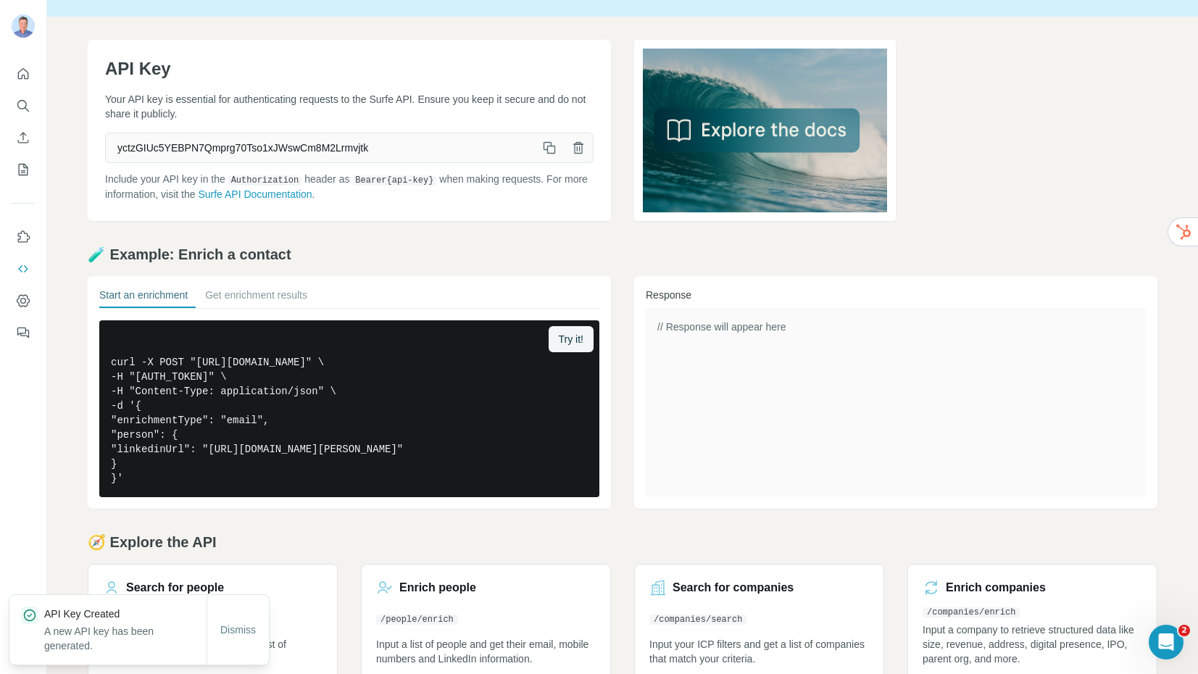
scroll to position [57, 0]
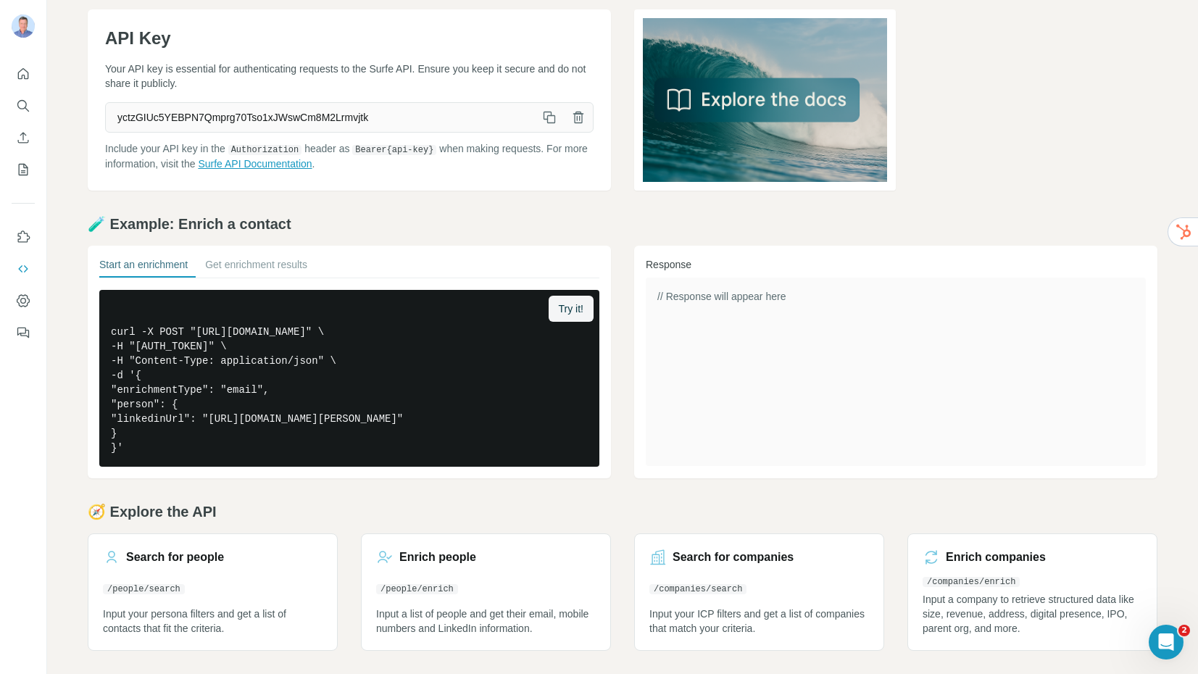
click at [264, 164] on link "Surfe API Documentation" at bounding box center [255, 164] width 114 height 12
click at [22, 304] on icon "Dashboard" at bounding box center [23, 301] width 14 height 14
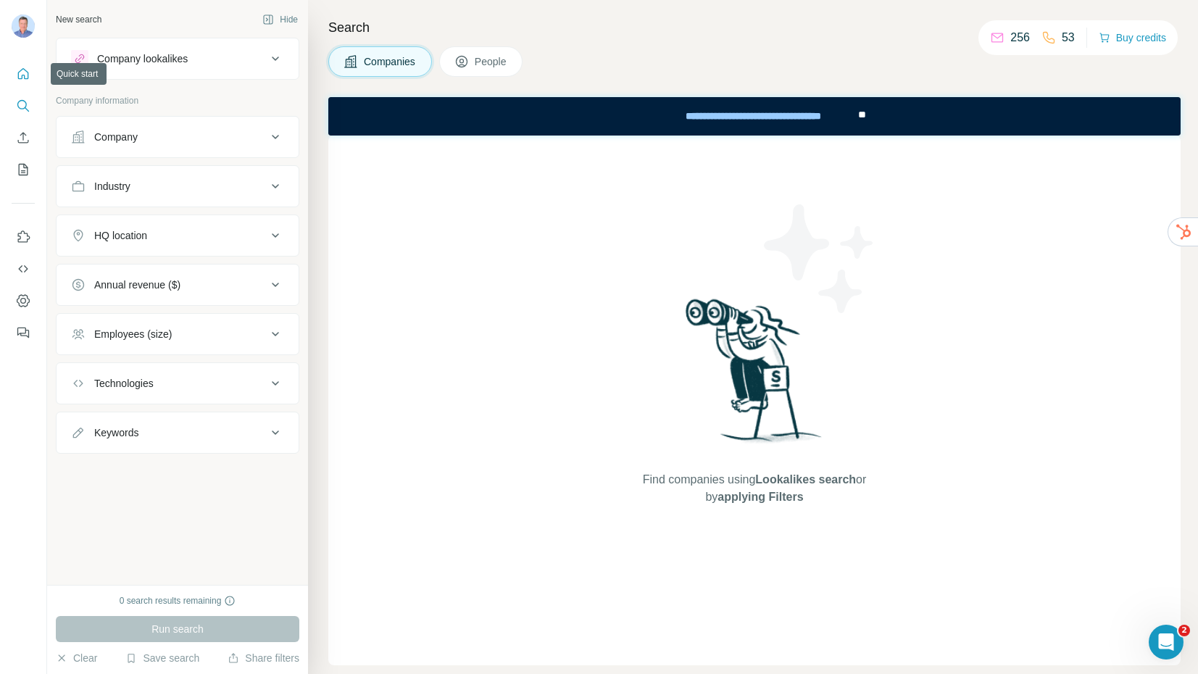
click at [27, 76] on icon "Quick start" at bounding box center [23, 74] width 14 height 14
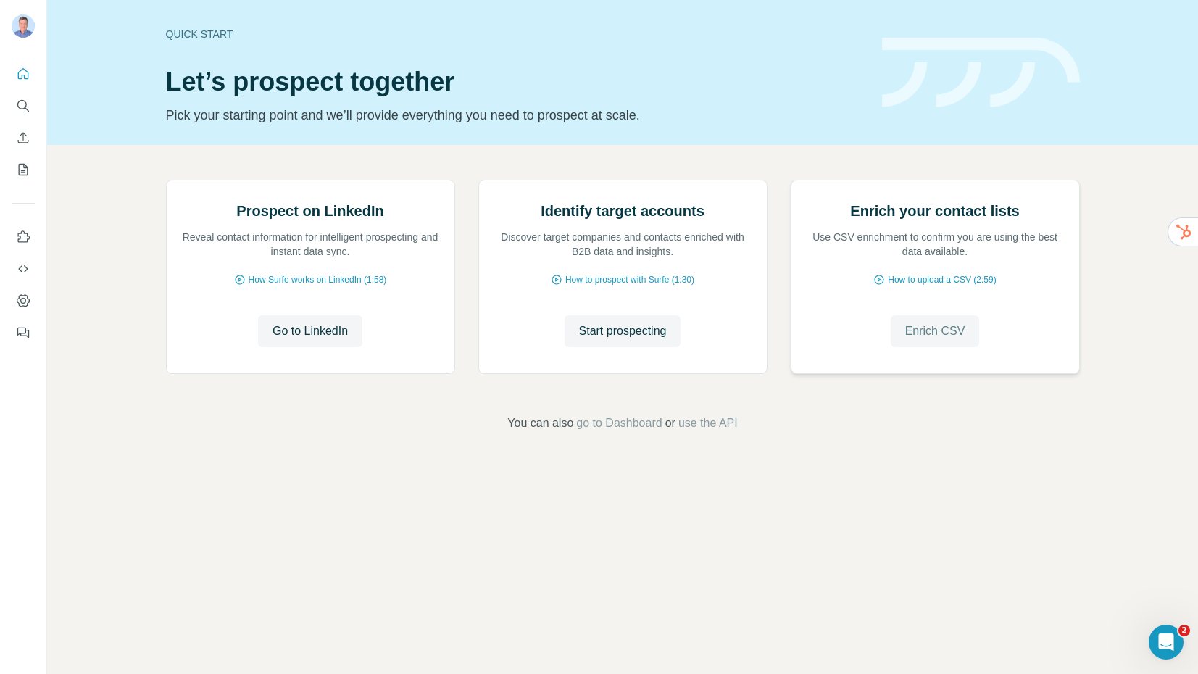
click at [926, 340] on span "Enrich CSV" at bounding box center [935, 331] width 60 height 17
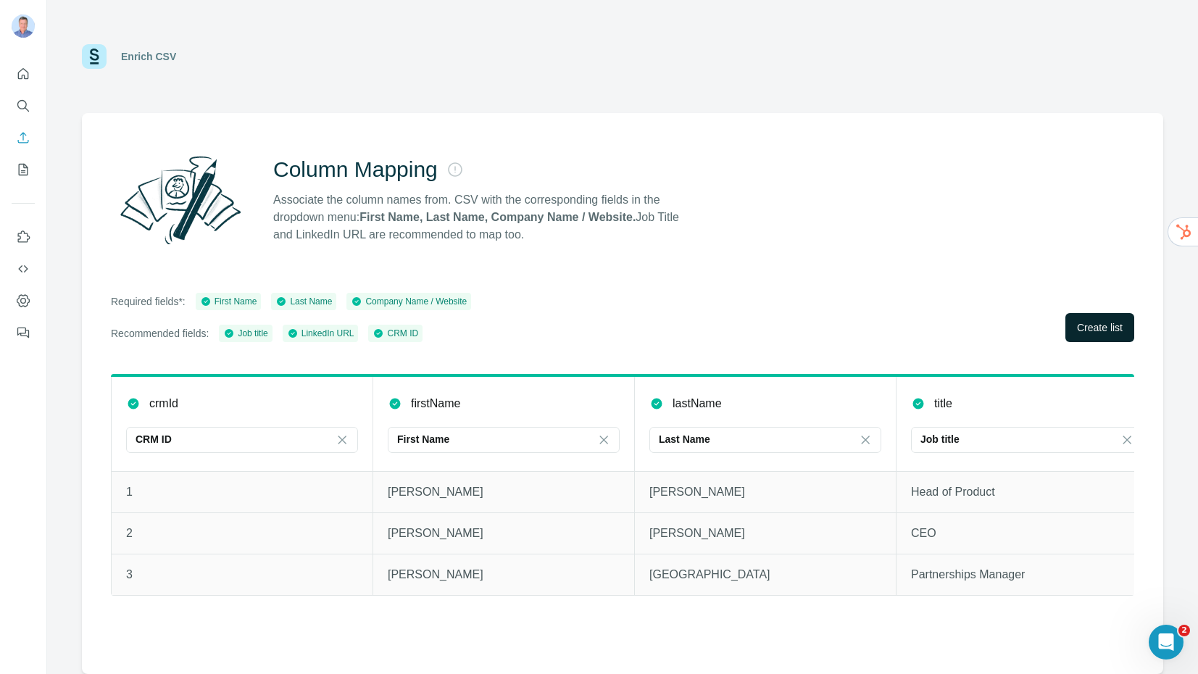
click at [1085, 331] on span "Create list" at bounding box center [1100, 327] width 46 height 14
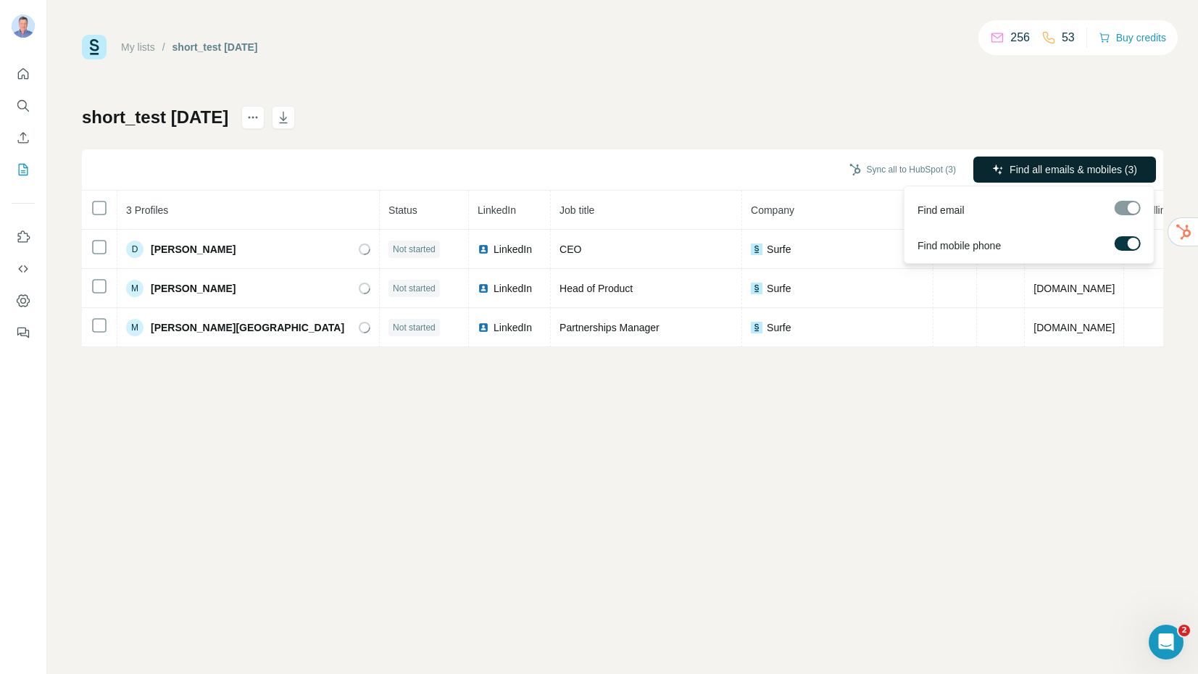
click at [1040, 171] on span "Find all emails & mobiles (3)" at bounding box center [1074, 169] width 128 height 14
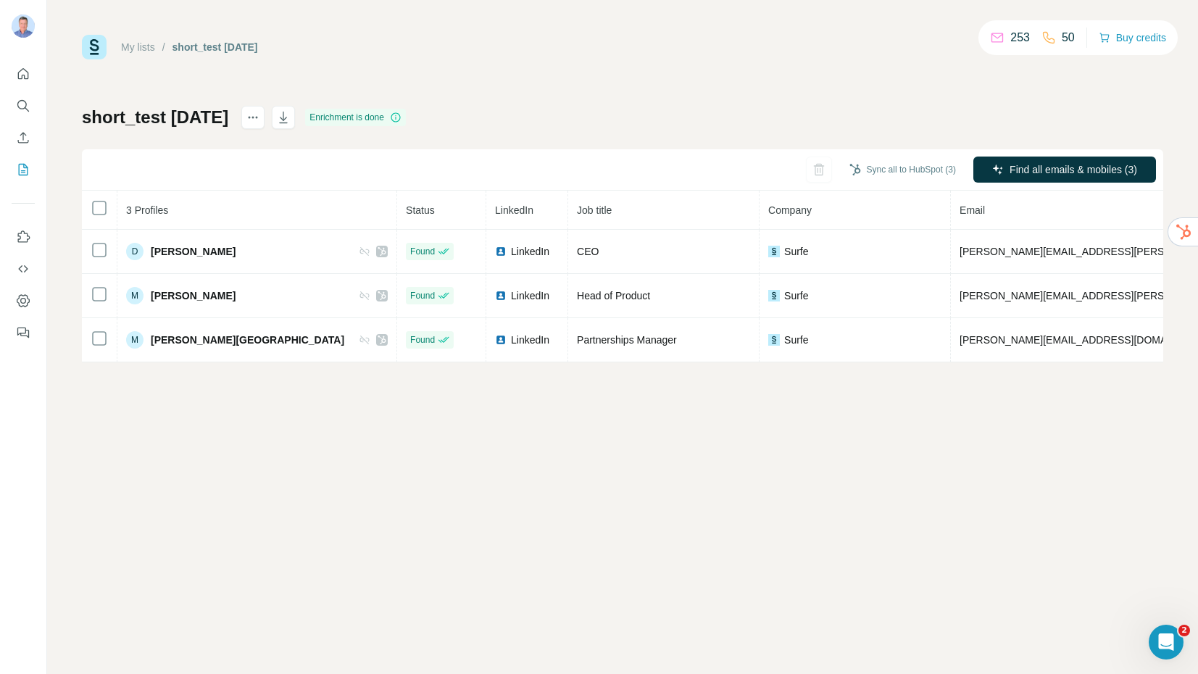
click at [402, 117] on icon at bounding box center [396, 118] width 12 height 12
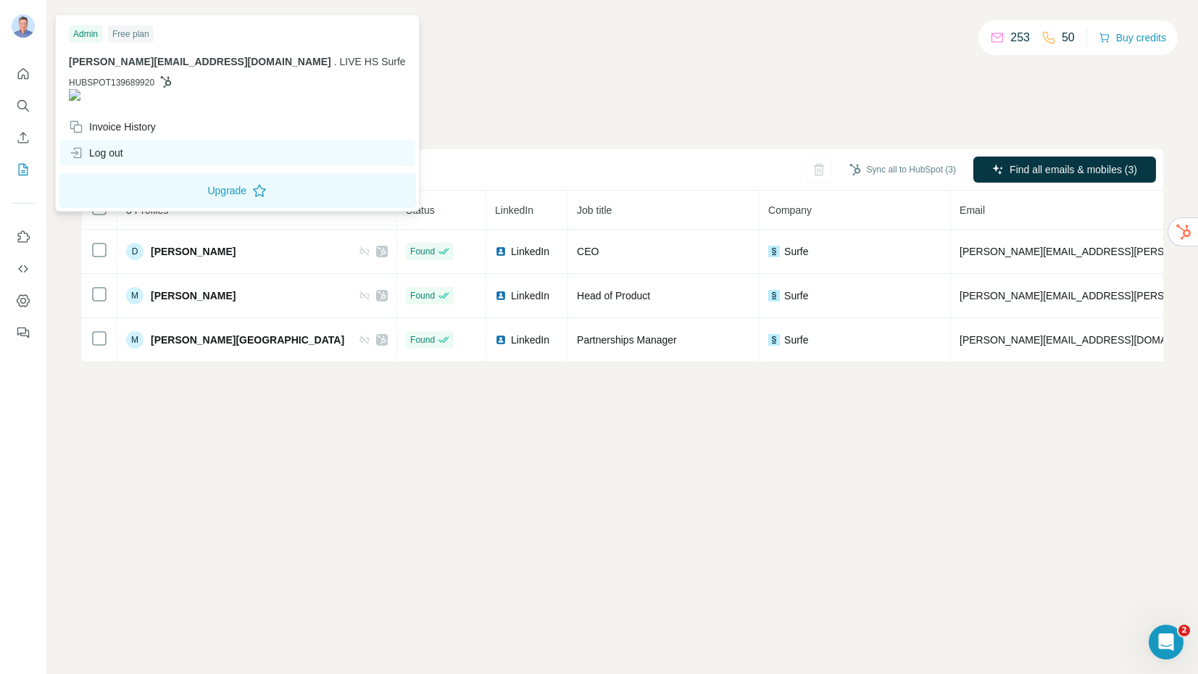
click at [106, 146] on div "Log out" at bounding box center [96, 153] width 54 height 14
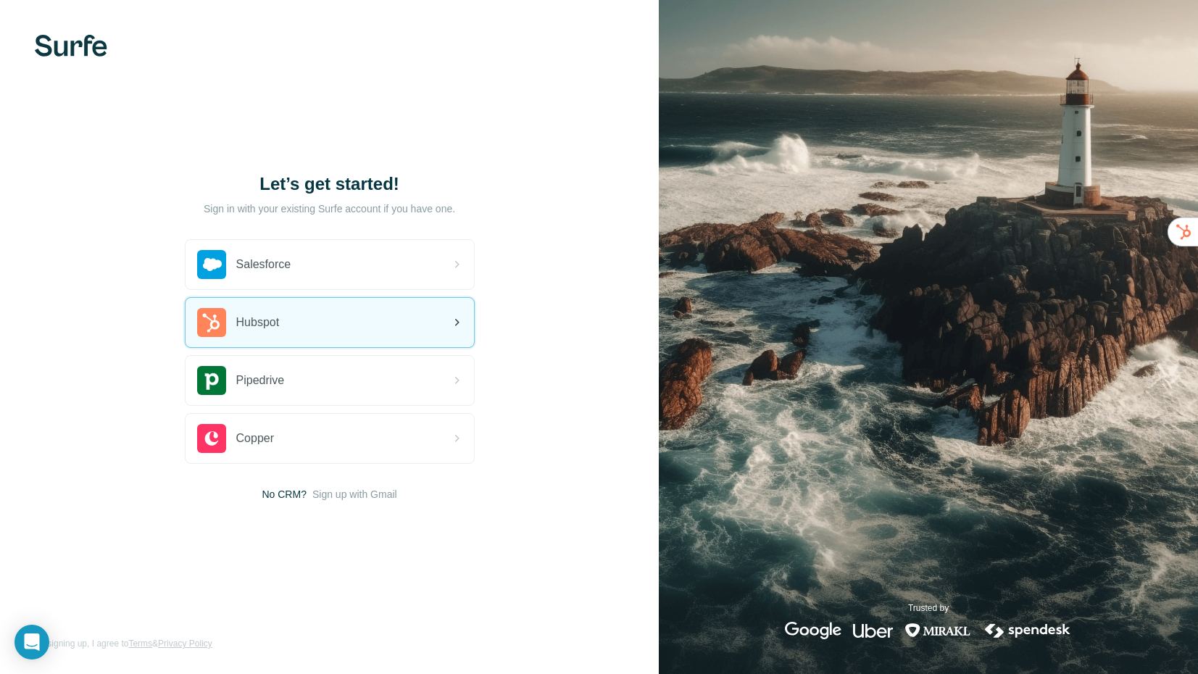
click at [288, 318] on div "Hubspot" at bounding box center [330, 322] width 288 height 49
